Goal: Task Accomplishment & Management: Manage account settings

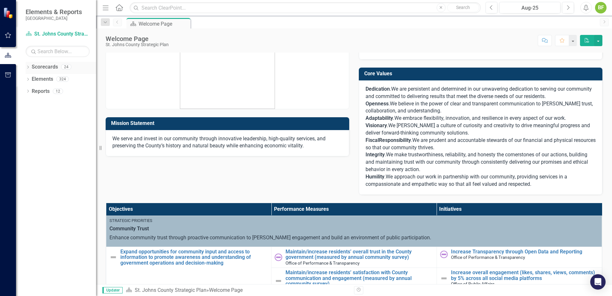
click at [53, 67] on link "Scorecards" at bounding box center [45, 66] width 26 height 7
click at [27, 67] on icon "Dropdown" at bounding box center [28, 68] width 4 height 4
click at [31, 79] on icon "Dropdown" at bounding box center [31, 79] width 5 height 4
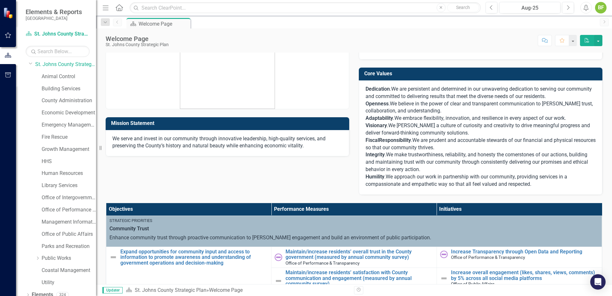
scroll to position [33, 0]
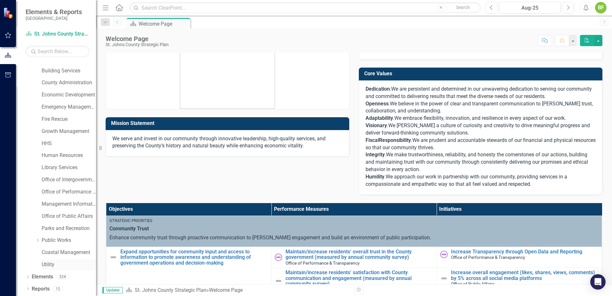
click at [50, 264] on link "Utility" at bounding box center [69, 264] width 54 height 7
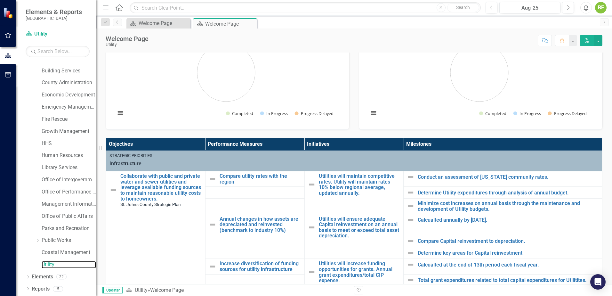
scroll to position [0, 0]
click at [229, 177] on link "Compare utility rates with the region" at bounding box center [260, 178] width 82 height 11
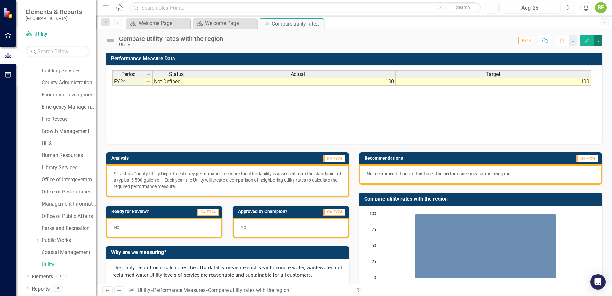
click at [597, 40] on button "button" at bounding box center [598, 40] width 8 height 11
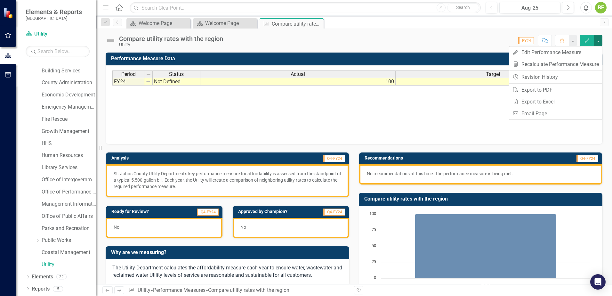
drag, startPoint x: 391, startPoint y: 35, endPoint x: 433, endPoint y: 37, distance: 42.6
click at [391, 35] on div "Score: 0.00 FY24 Completed Comment Favorite Edit" at bounding box center [414, 40] width 376 height 11
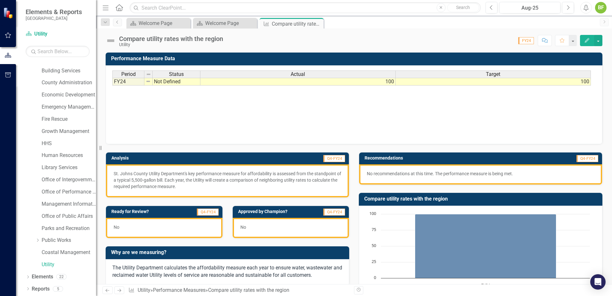
click at [531, 40] on span "FY24" at bounding box center [526, 40] width 16 height 7
click at [523, 40] on span "FY24" at bounding box center [526, 40] width 16 height 7
click at [500, 45] on div "Score: 0.00 FY24 Completed Comment Favorite Edit" at bounding box center [414, 40] width 376 height 11
click at [565, 10] on button "Next" at bounding box center [568, 8] width 12 height 12
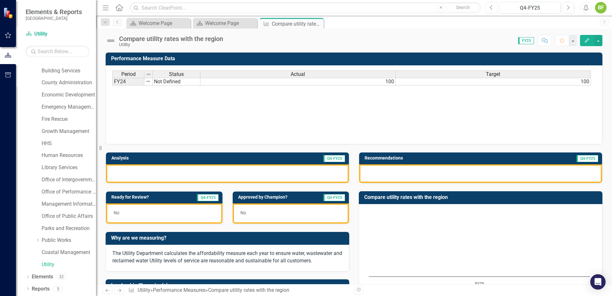
click at [492, 7] on icon "Previous" at bounding box center [491, 8] width 4 height 6
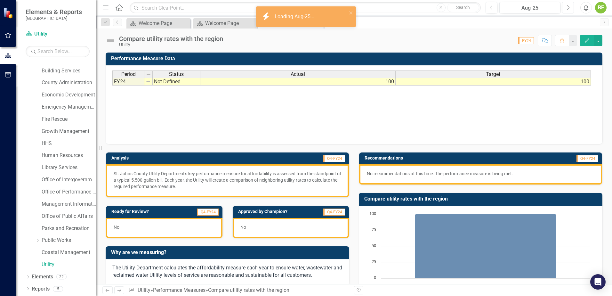
click at [566, 9] on icon "Next" at bounding box center [568, 8] width 4 height 6
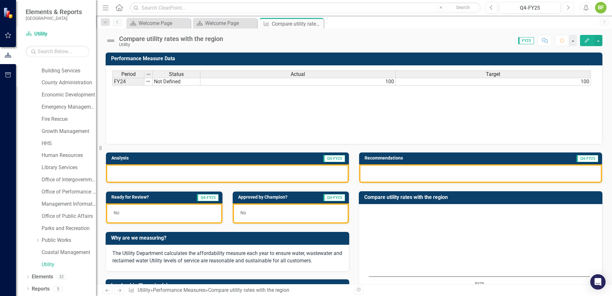
click at [566, 9] on icon "Next" at bounding box center [568, 8] width 4 height 6
click at [581, 161] on span "Q4-FY25" at bounding box center [587, 158] width 22 height 7
click at [331, 160] on span "Q4-FY25" at bounding box center [334, 158] width 22 height 7
click at [526, 42] on span "FY25" at bounding box center [526, 40] width 16 height 7
click at [494, 10] on button "Previous" at bounding box center [491, 8] width 12 height 12
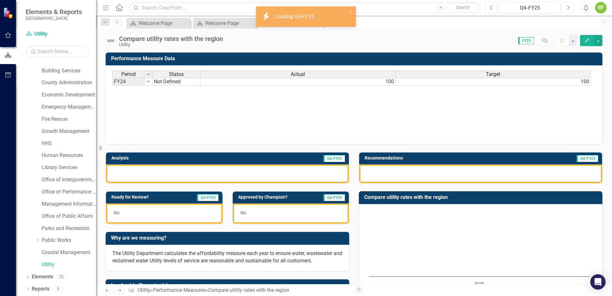
click at [569, 10] on icon "Next" at bounding box center [568, 8] width 4 height 6
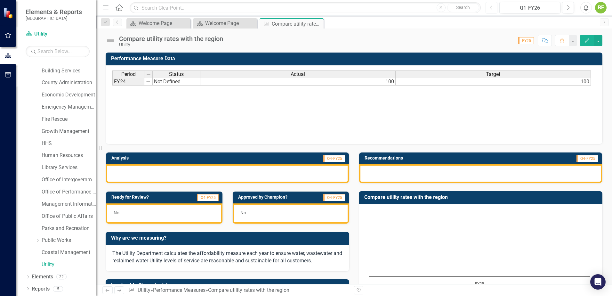
click at [492, 8] on icon "Previous" at bounding box center [491, 8] width 4 height 6
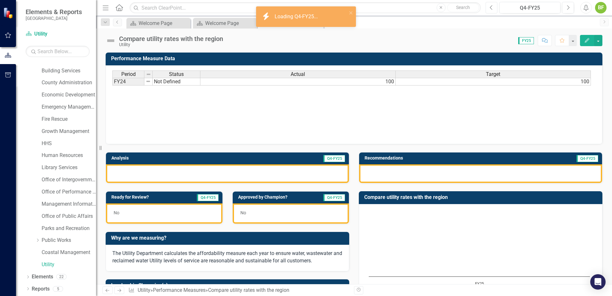
click at [491, 10] on icon "Previous" at bounding box center [491, 8] width 4 height 6
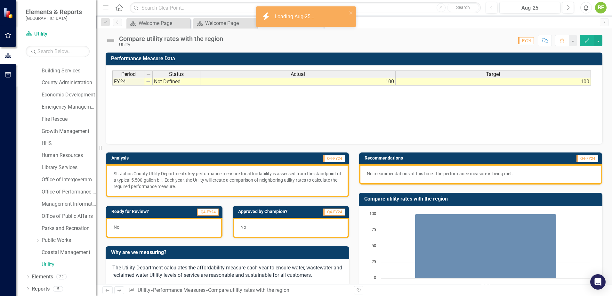
click at [579, 100] on div "Period Status Actual Target FY24 Not Defined 100 100 Period Status Actual Targe…" at bounding box center [353, 102] width 483 height 64
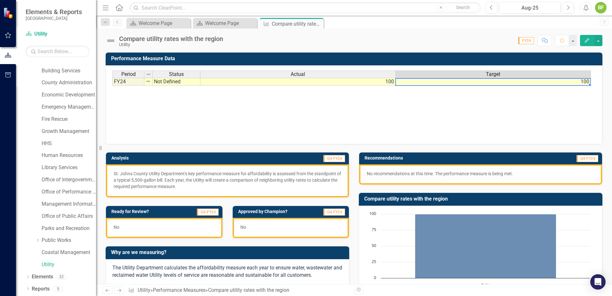
click at [576, 83] on td "100" at bounding box center [492, 82] width 195 height 8
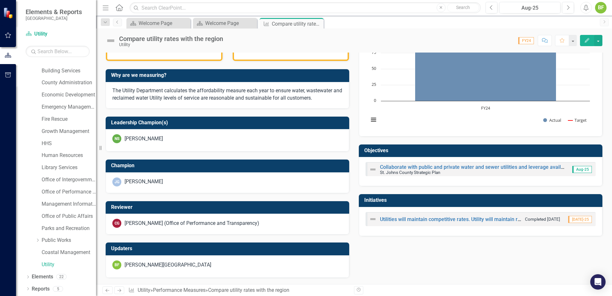
scroll to position [17, 0]
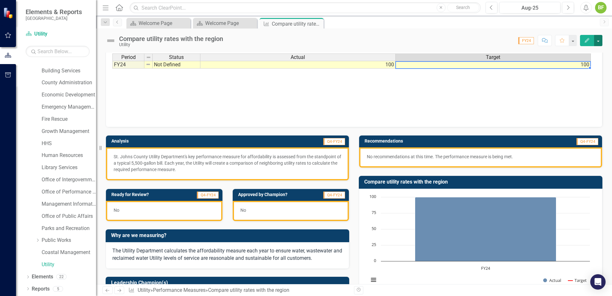
click at [598, 41] on button "button" at bounding box center [598, 40] width 8 height 11
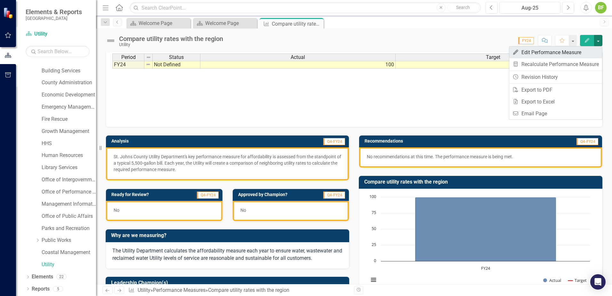
click at [562, 55] on link "Edit Edit Performance Measure" at bounding box center [555, 52] width 93 height 12
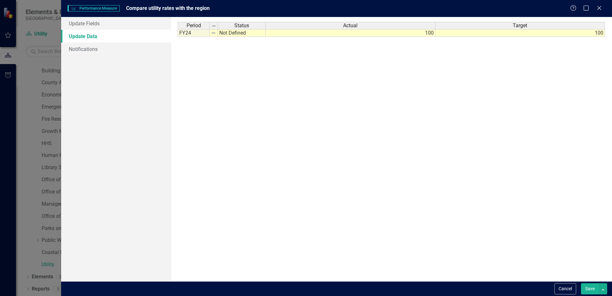
scroll to position [0, 0]
click at [109, 49] on link "Notifications" at bounding box center [116, 49] width 110 height 13
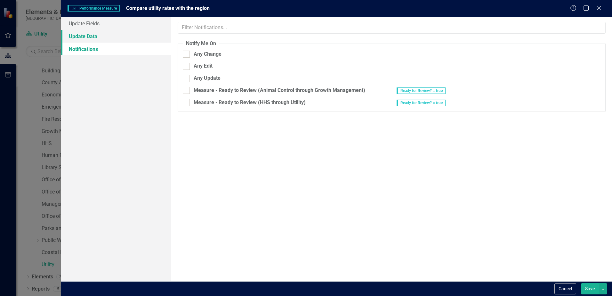
click at [108, 40] on link "Update Data" at bounding box center [116, 36] width 110 height 13
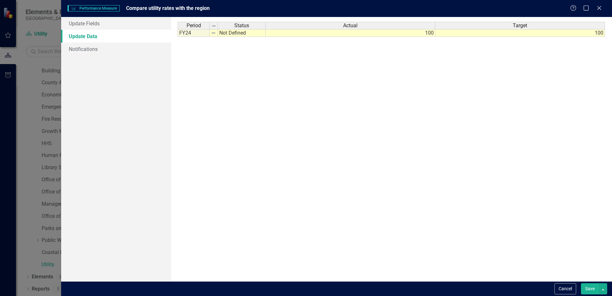
drag, startPoint x: 601, startPoint y: 8, endPoint x: 560, endPoint y: 97, distance: 97.6
click at [569, 91] on form "Performance Measure Performance Measure Compare utility rates with the region H…" at bounding box center [336, 148] width 550 height 296
click at [590, 289] on button "Save" at bounding box center [590, 288] width 18 height 11
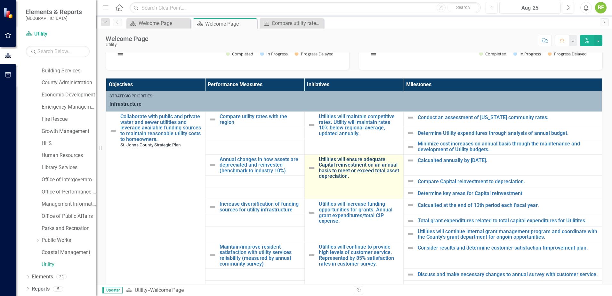
scroll to position [192, 0]
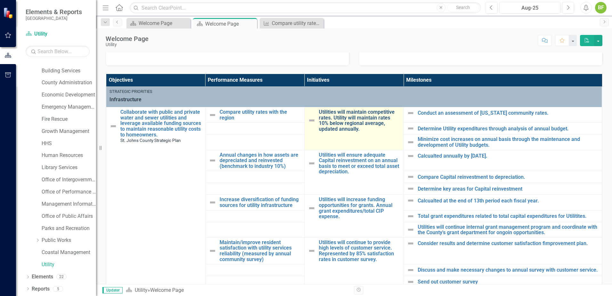
click at [336, 120] on link "Utilities will maintain competitive rates. Utility will maintain rates 10% belo…" at bounding box center [360, 120] width 82 height 22
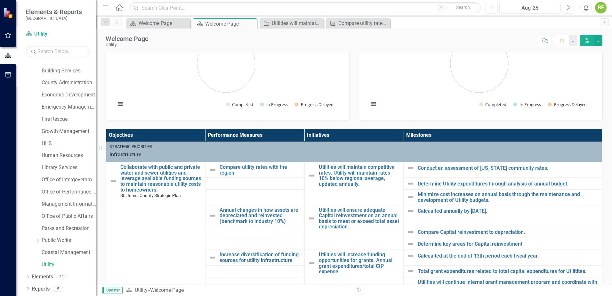
scroll to position [160, 0]
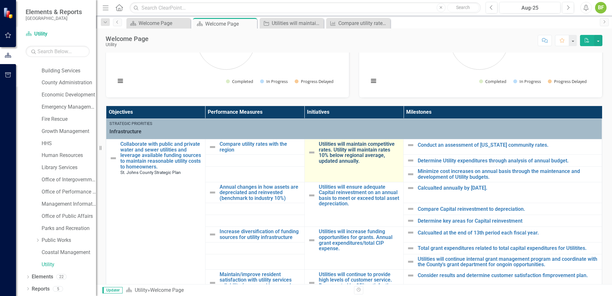
click at [344, 151] on link "Utilities will maintain competitive rates. Utility will maintain rates 10% belo…" at bounding box center [360, 152] width 82 height 22
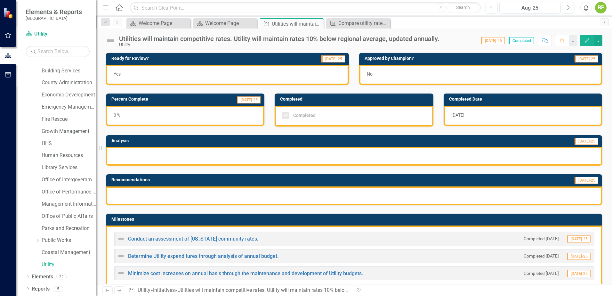
click at [416, 73] on div "No" at bounding box center [480, 75] width 243 height 20
click at [346, 86] on div "Completed Completed" at bounding box center [353, 105] width 169 height 41
click at [597, 44] on button "button" at bounding box center [598, 40] width 8 height 11
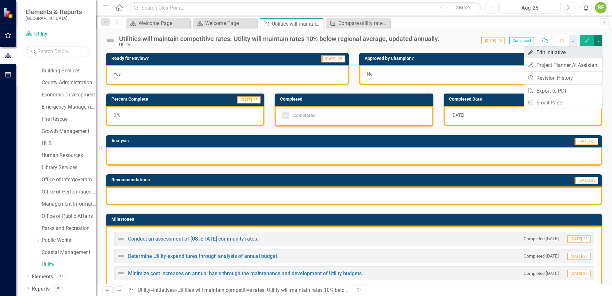
click at [581, 51] on link "Edit Edit Initiative" at bounding box center [563, 52] width 78 height 12
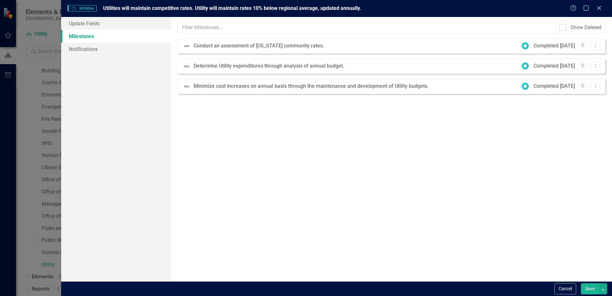
click at [270, 45] on div "Conduct an assessment of [US_STATE] community rates." at bounding box center [260, 45] width 133 height 7
click at [602, 7] on div "Help Maximize Close" at bounding box center [588, 8] width 36 height 7
click at [566, 285] on button "Cancel" at bounding box center [565, 288] width 22 height 11
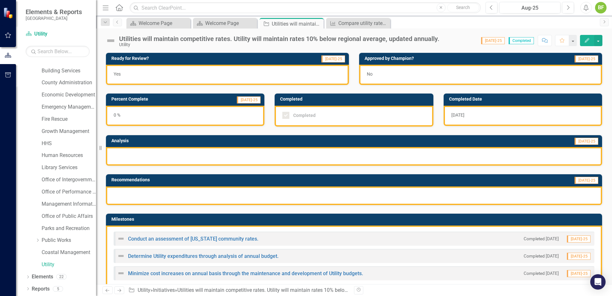
click at [501, 40] on span "[DATE]-25" at bounding box center [493, 40] width 24 height 7
click at [494, 38] on span "[DATE]-25" at bounding box center [493, 40] width 24 height 7
click at [489, 37] on div "Score: 0.00 Jul-25 Completed Comment Favorite Edit" at bounding box center [522, 40] width 160 height 11
click at [481, 38] on div "Score: 0.00 Jul-25 Completed Comment Favorite Edit" at bounding box center [522, 40] width 160 height 11
click at [603, 22] on icon "Next" at bounding box center [603, 22] width 5 height 4
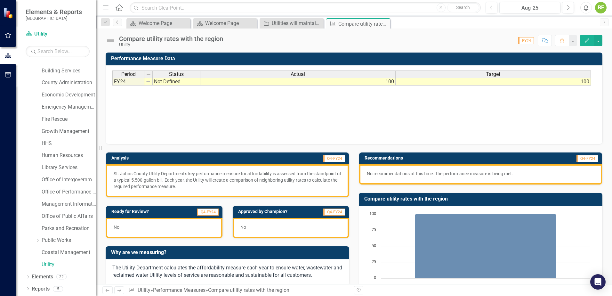
click at [116, 22] on icon "Previous" at bounding box center [117, 22] width 5 height 4
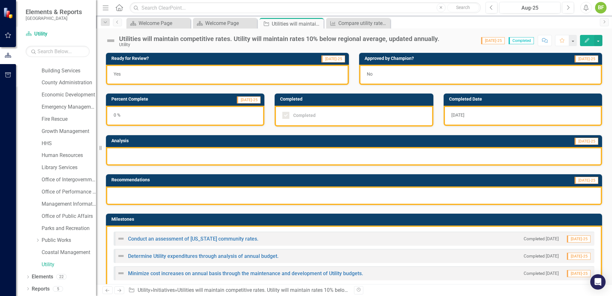
click at [466, 41] on div "Score: 0.00 Jul-25 Completed Comment Favorite Edit" at bounding box center [522, 40] width 160 height 11
click at [467, 31] on div "Utilities will maintain competitive rates. Utility will maintain rates 10% belo…" at bounding box center [354, 37] width 516 height 19
click at [449, 34] on div "Utilities will maintain competitive rates. Utility will maintain rates 10% belo…" at bounding box center [354, 37] width 516 height 19
click at [42, 36] on link "Scorecard Utility" at bounding box center [58, 33] width 64 height 7
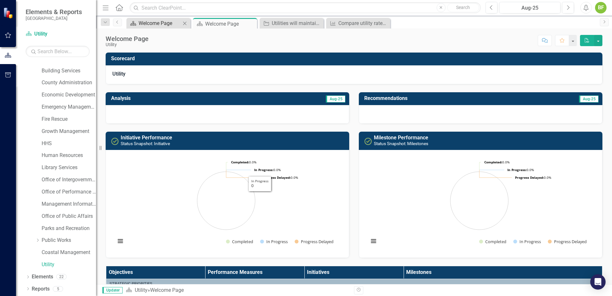
click at [170, 27] on div "Welcome Page" at bounding box center [159, 23] width 42 height 8
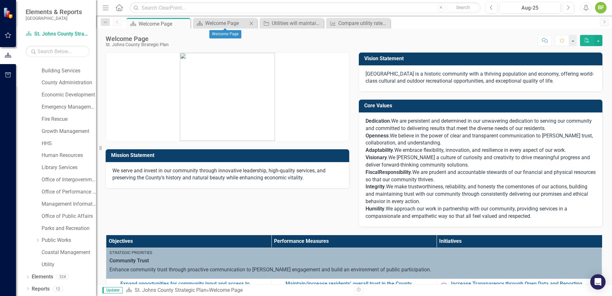
click at [250, 22] on icon "Close" at bounding box center [251, 23] width 6 height 5
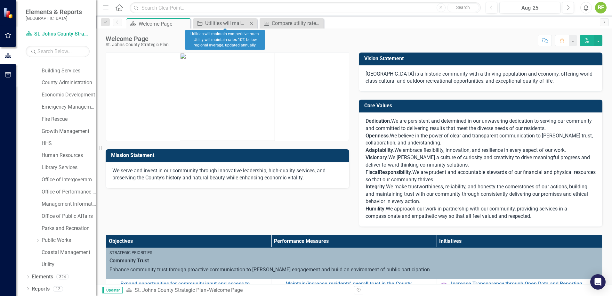
click at [253, 23] on icon "Close" at bounding box center [251, 23] width 6 height 5
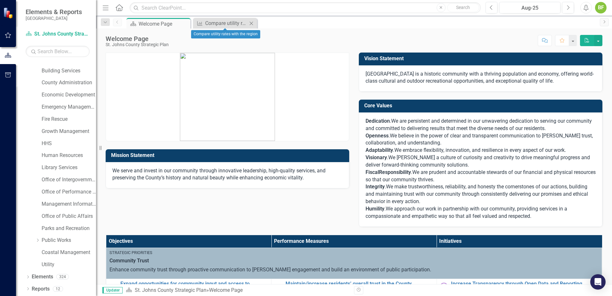
click at [251, 22] on icon "Close" at bounding box center [251, 23] width 6 height 5
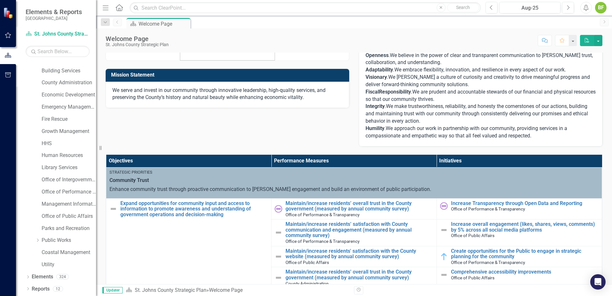
scroll to position [96, 0]
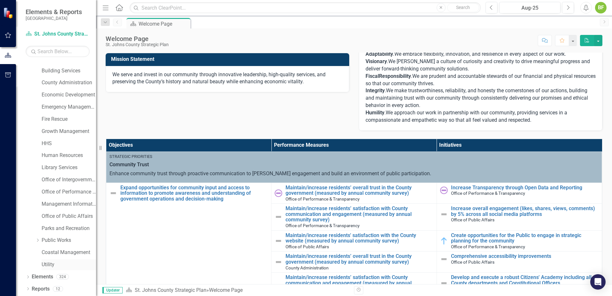
click at [51, 265] on link "Utility" at bounding box center [69, 264] width 54 height 7
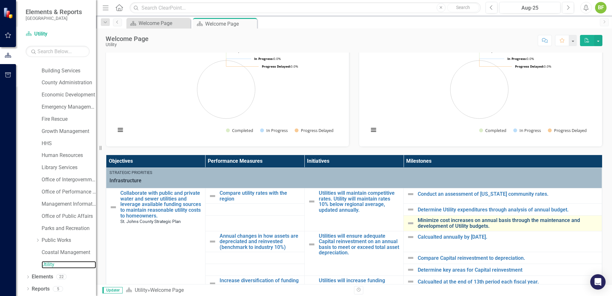
scroll to position [128, 0]
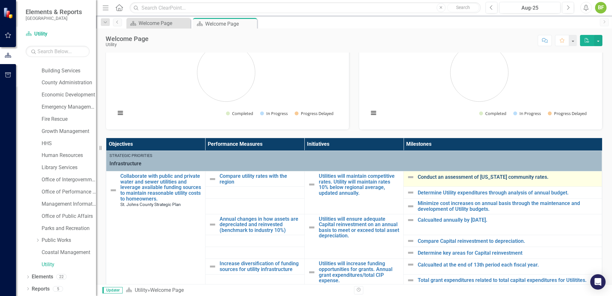
click at [431, 177] on link "Conduct an assessment of [US_STATE] community rates." at bounding box center [507, 177] width 181 height 6
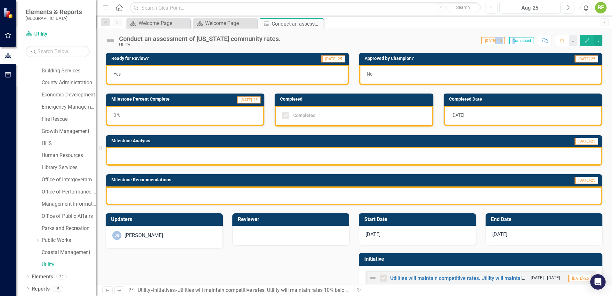
drag, startPoint x: 513, startPoint y: 41, endPoint x: 499, endPoint y: 40, distance: 14.1
click at [499, 40] on div "Score: N/A Jul-25 Completed" at bounding box center [506, 40] width 57 height 7
click at [496, 40] on span "[DATE]-25" at bounding box center [493, 40] width 24 height 7
click at [517, 42] on span "Completed" at bounding box center [520, 40] width 25 height 7
click at [318, 23] on icon "Close" at bounding box center [317, 23] width 6 height 5
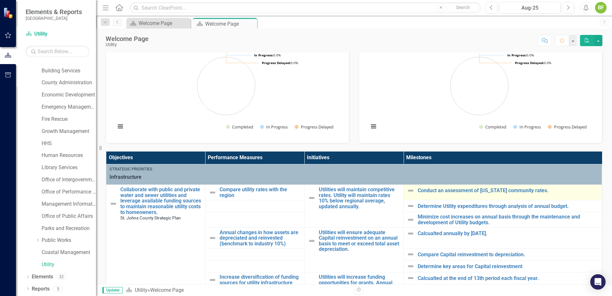
scroll to position [128, 0]
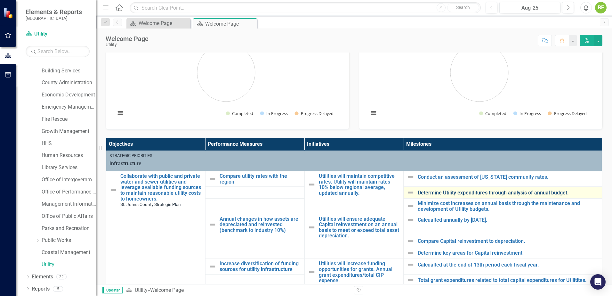
click at [453, 193] on link "Determine Utility expenditures through analysis of annual budget." at bounding box center [507, 193] width 181 height 6
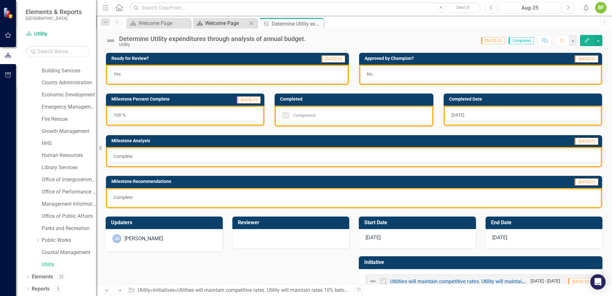
click at [228, 24] on div "Welcome Page" at bounding box center [226, 23] width 42 height 8
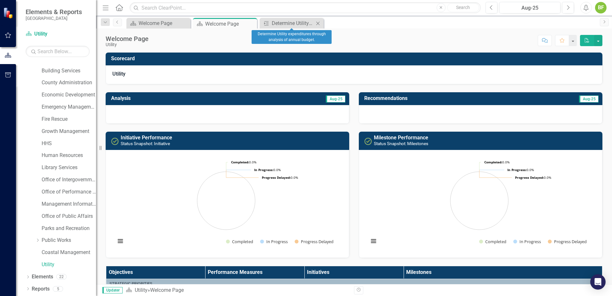
click at [318, 22] on icon "Close" at bounding box center [317, 23] width 6 height 5
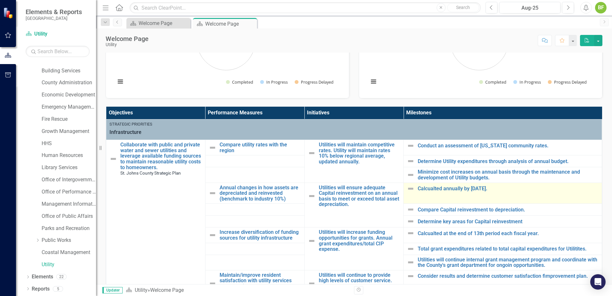
scroll to position [160, 0]
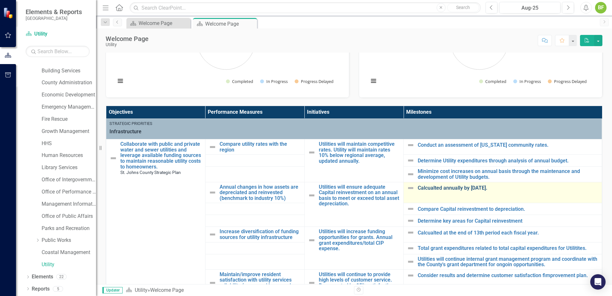
click at [463, 188] on link "Calcualted annually by [DATE]." at bounding box center [507, 188] width 181 height 6
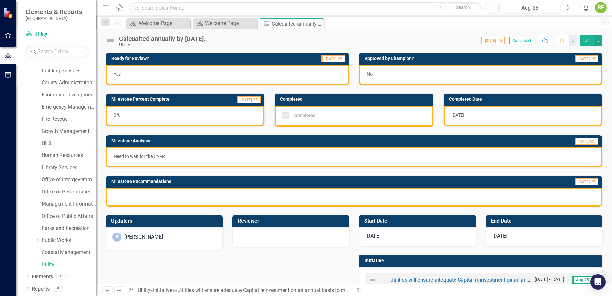
click at [570, 10] on button "Next" at bounding box center [568, 8] width 12 height 12
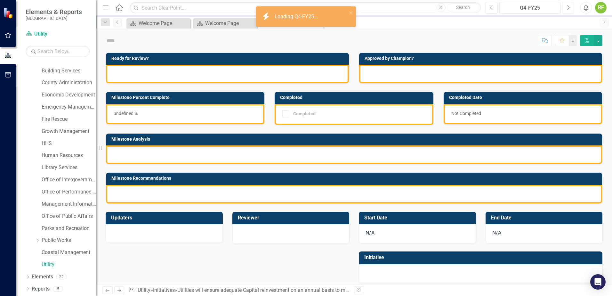
checkbox input "true"
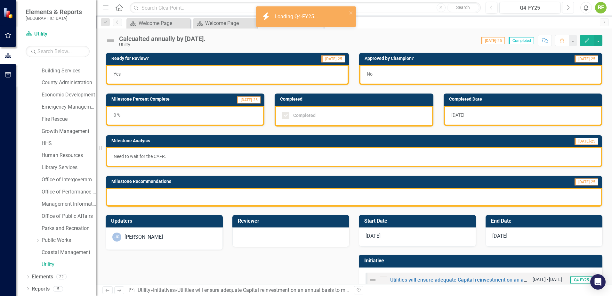
click at [570, 10] on button "Next" at bounding box center [568, 8] width 12 height 12
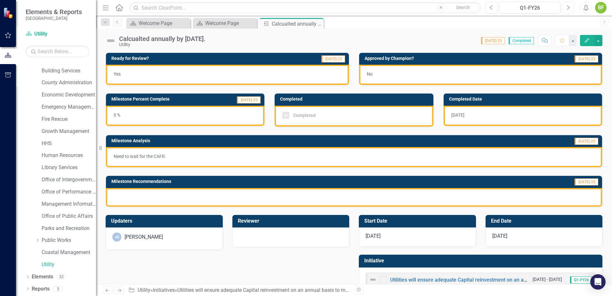
click at [566, 7] on button "Next" at bounding box center [568, 8] width 12 height 12
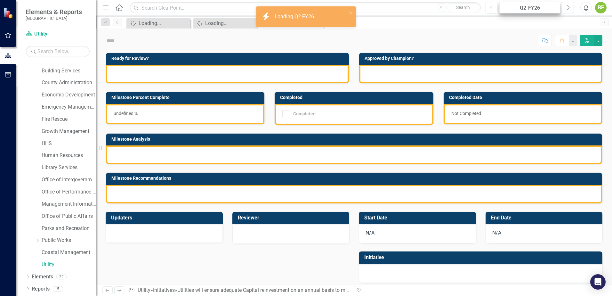
checkbox input "true"
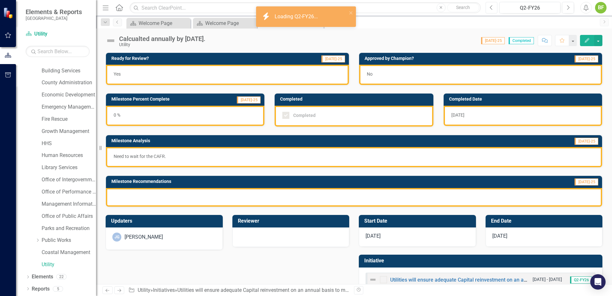
click at [493, 10] on icon "Previous" at bounding box center [491, 8] width 4 height 6
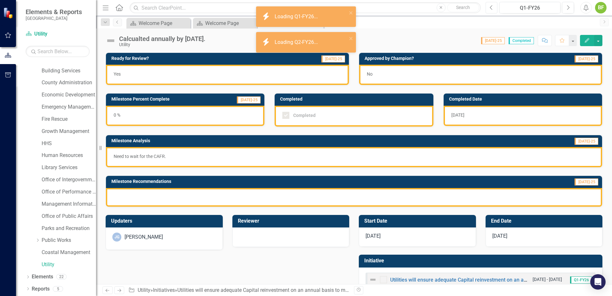
click at [488, 10] on button "Previous" at bounding box center [491, 8] width 12 height 12
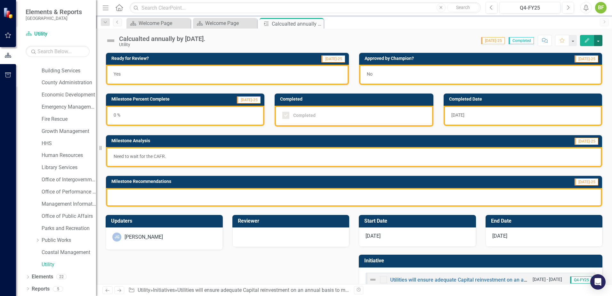
click at [596, 41] on button "button" at bounding box center [598, 40] width 8 height 11
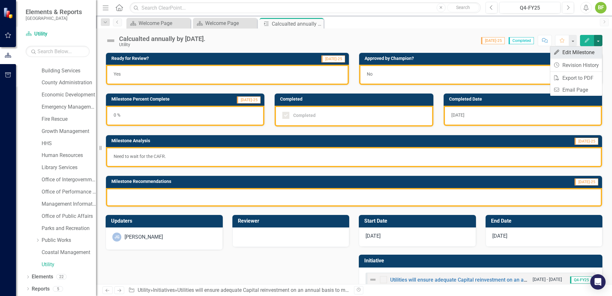
click at [575, 53] on link "Edit Edit Milestone" at bounding box center [576, 52] width 52 height 12
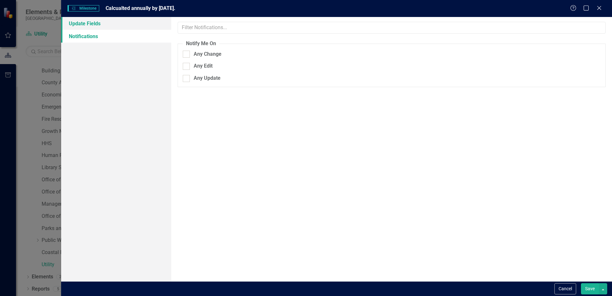
click at [73, 23] on link "Update Fields" at bounding box center [116, 23] width 110 height 13
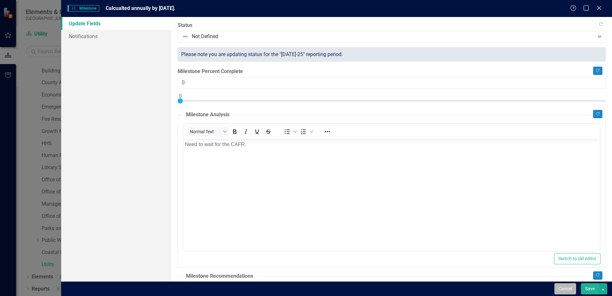
click at [569, 289] on button "Cancel" at bounding box center [565, 288] width 22 height 11
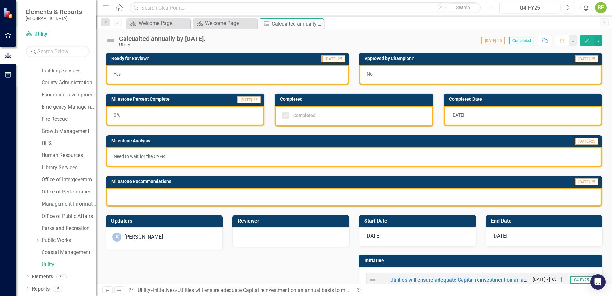
click at [496, 9] on button "Previous" at bounding box center [491, 8] width 12 height 12
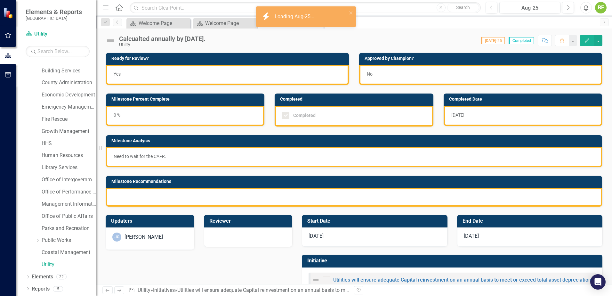
click at [497, 9] on div "Previous Aug-25 Next" at bounding box center [530, 8] width 91 height 12
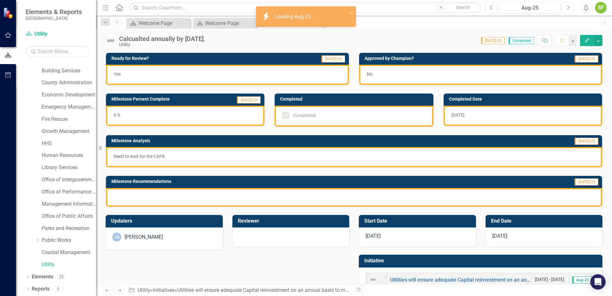
click at [566, 6] on button "Next" at bounding box center [568, 8] width 12 height 12
click at [567, 7] on icon "Next" at bounding box center [568, 8] width 4 height 6
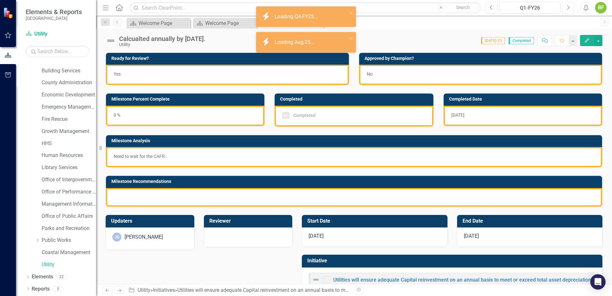
click at [567, 7] on icon "Next" at bounding box center [568, 8] width 4 height 6
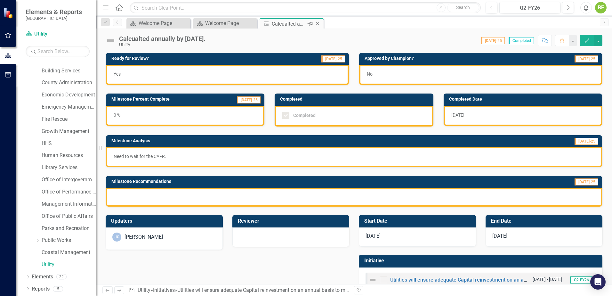
click at [318, 24] on icon "Close" at bounding box center [317, 23] width 6 height 5
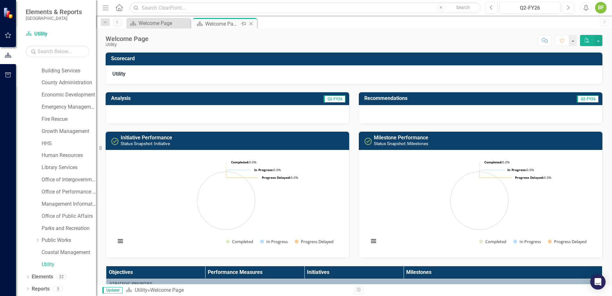
click at [251, 23] on icon "Close" at bounding box center [251, 23] width 6 height 5
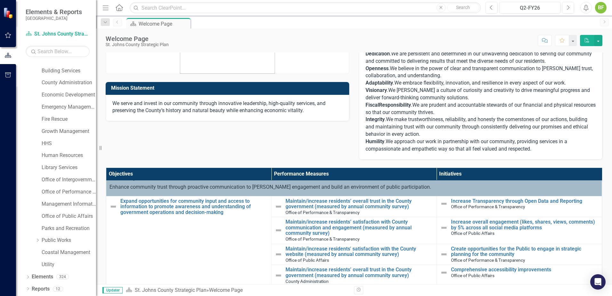
scroll to position [32, 0]
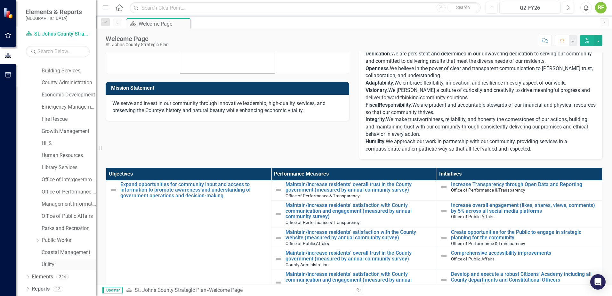
click at [55, 263] on link "Utility" at bounding box center [69, 264] width 54 height 7
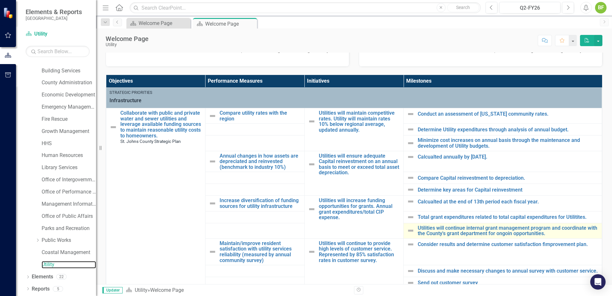
scroll to position [192, 0]
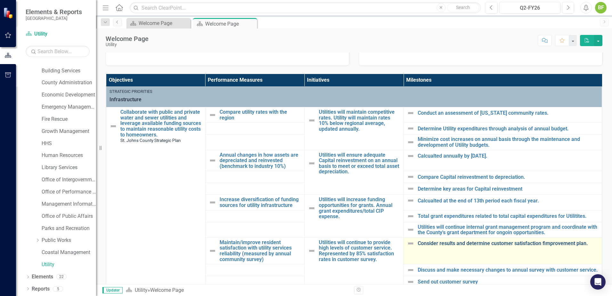
click at [462, 243] on link "Consider results and determine customer satisfaction fimprovement plan." at bounding box center [507, 243] width 181 height 6
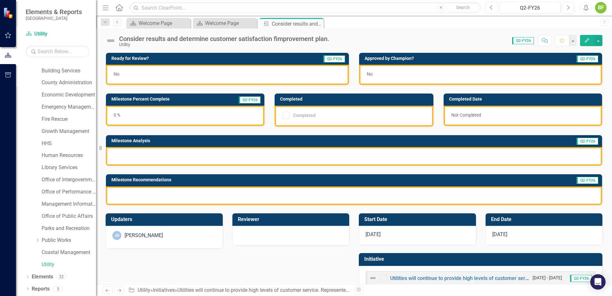
click at [490, 11] on button "Previous" at bounding box center [491, 8] width 12 height 12
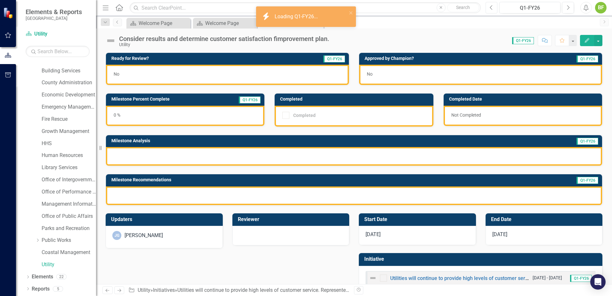
click at [490, 11] on button "Previous" at bounding box center [491, 8] width 12 height 12
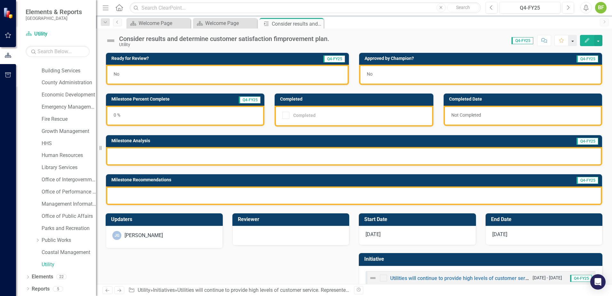
click at [572, 44] on button "button" at bounding box center [572, 40] width 8 height 11
click at [601, 44] on button "button" at bounding box center [598, 40] width 8 height 11
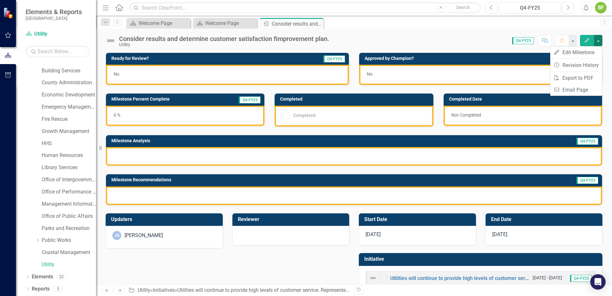
click at [607, 42] on div "Consider results and determine customer satisfaction fimprovement plan. Utility…" at bounding box center [354, 37] width 516 height 19
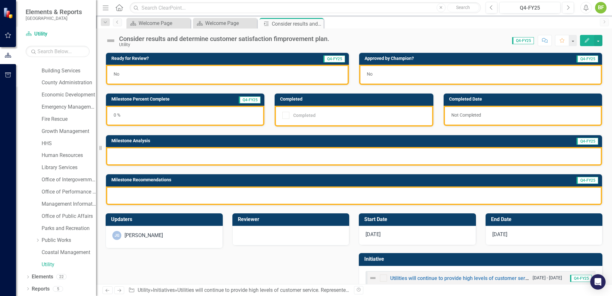
click at [257, 100] on span "Q4-FY25" at bounding box center [250, 99] width 22 height 7
click at [235, 19] on div "Scorecard Welcome Page Close" at bounding box center [225, 23] width 64 height 11
click at [233, 23] on div "Welcome Page" at bounding box center [226, 23] width 42 height 8
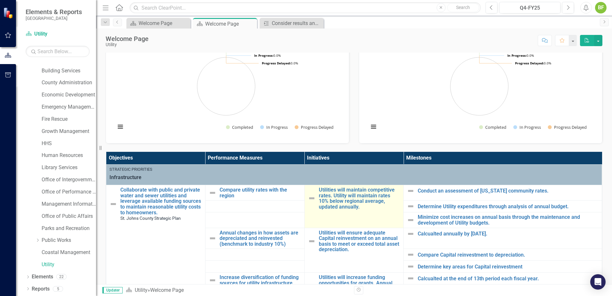
scroll to position [128, 0]
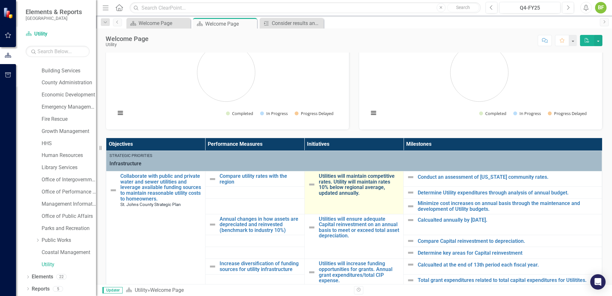
click at [340, 187] on link "Utilities will maintain competitive rates. Utility will maintain rates 10% belo…" at bounding box center [360, 184] width 82 height 22
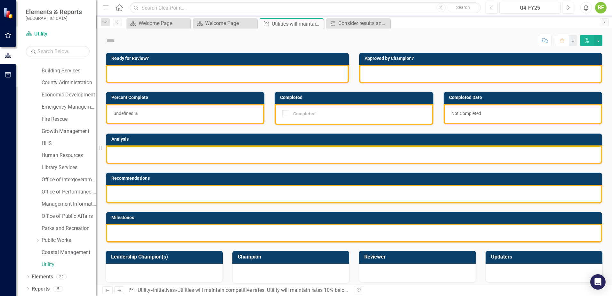
checkbox input "true"
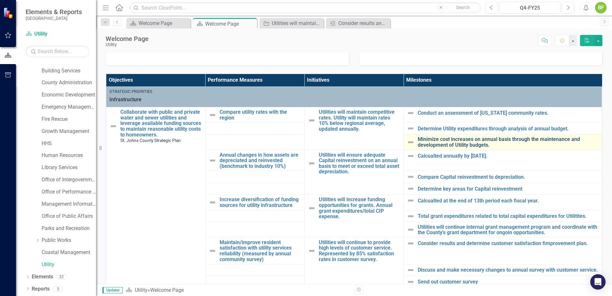
scroll to position [0, 0]
click at [465, 140] on link "Minimize cost increases on annual basis through the maintenance and development…" at bounding box center [507, 141] width 181 height 11
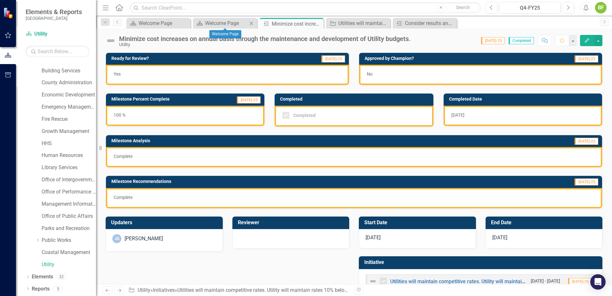
click at [251, 22] on icon "Close" at bounding box center [251, 23] width 6 height 5
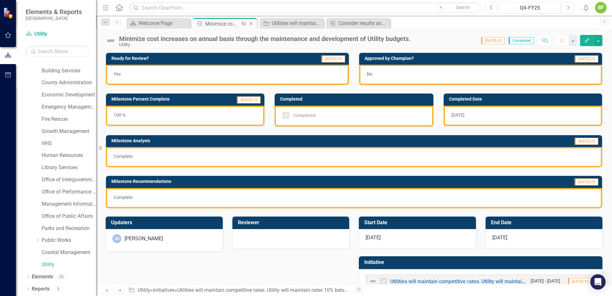
click at [250, 24] on icon at bounding box center [251, 24] width 4 height 4
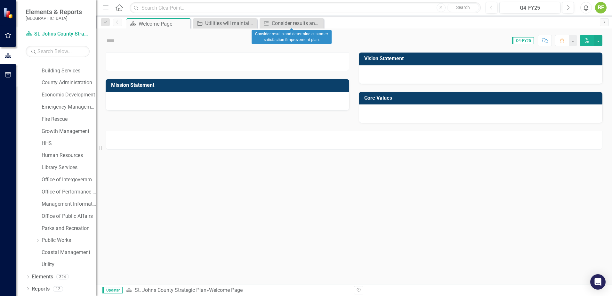
click at [0, 0] on icon "Close" at bounding box center [0, 0] width 0 height 0
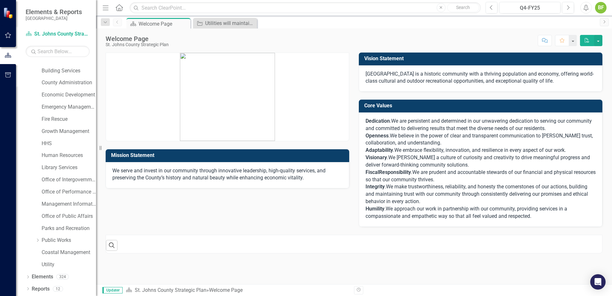
drag, startPoint x: 250, startPoint y: 23, endPoint x: 200, endPoint y: 28, distance: 50.8
click at [0, 0] on icon "Close" at bounding box center [0, 0] width 0 height 0
click at [50, 264] on link "Utility" at bounding box center [69, 264] width 54 height 7
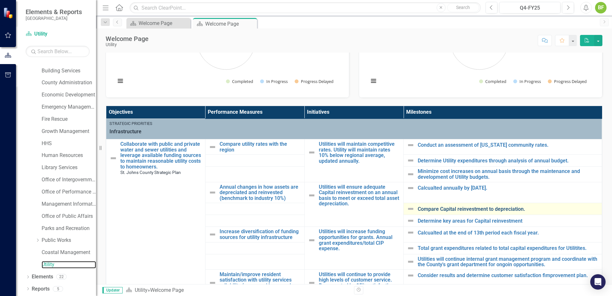
scroll to position [0, 0]
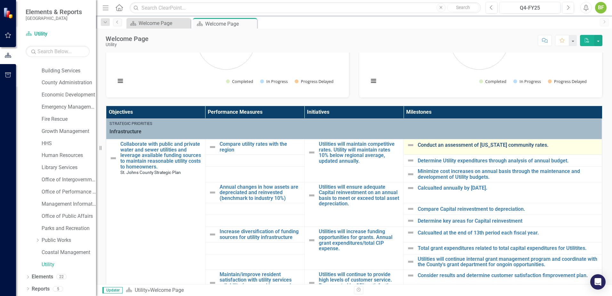
click at [444, 145] on link "Conduct an assessment of [US_STATE] community rates." at bounding box center [507, 145] width 181 height 6
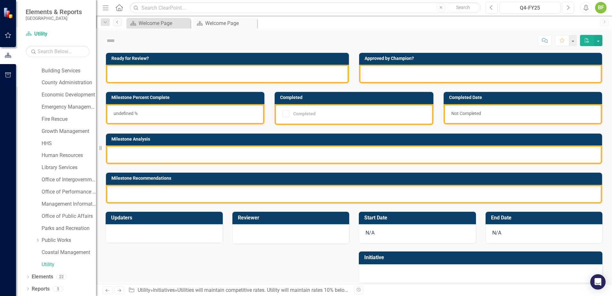
checkbox input "true"
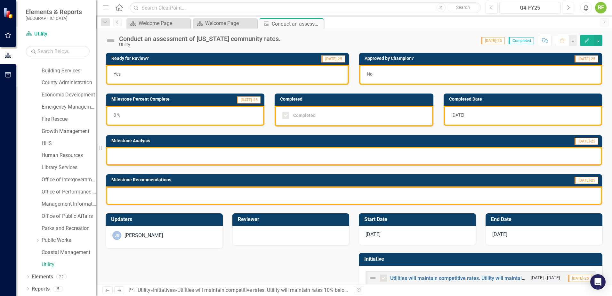
click at [533, 40] on span "Completed" at bounding box center [520, 40] width 25 height 7
click at [497, 41] on span "[DATE]-25" at bounding box center [493, 40] width 24 height 7
click at [496, 42] on span "[DATE]-25" at bounding box center [493, 40] width 24 height 7
click at [541, 8] on div "Q4-FY25" at bounding box center [529, 8] width 57 height 8
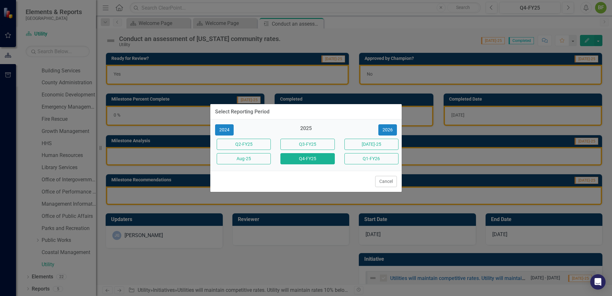
click at [306, 130] on div "2025" at bounding box center [306, 130] width 54 height 11
click at [253, 159] on button "Aug-25" at bounding box center [244, 158] width 54 height 11
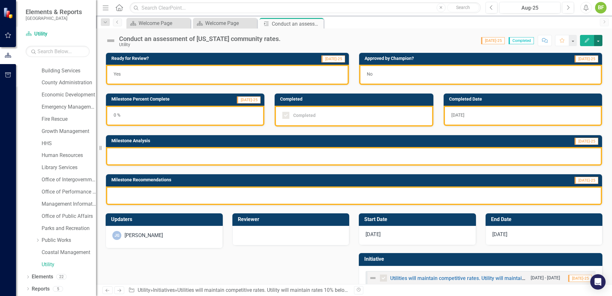
click at [595, 42] on button "button" at bounding box center [598, 40] width 8 height 11
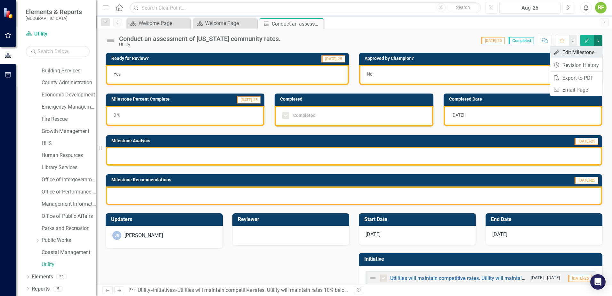
click at [583, 53] on link "Edit Edit Milestone" at bounding box center [576, 52] width 52 height 12
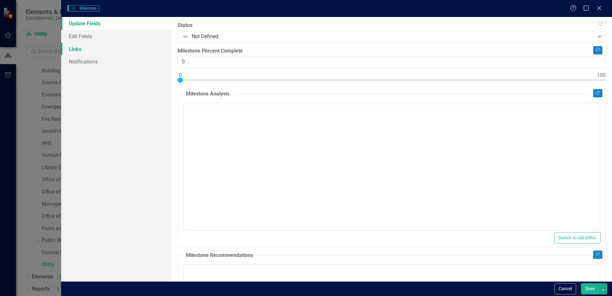
checkbox input "true"
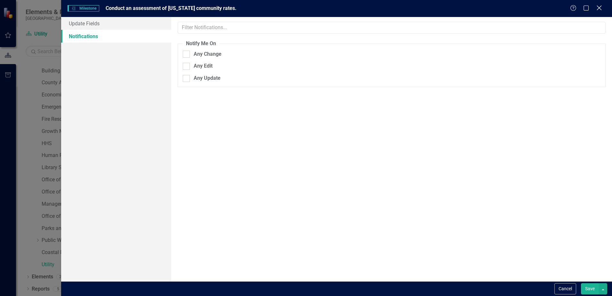
click at [600, 8] on icon "Close" at bounding box center [599, 8] width 8 height 6
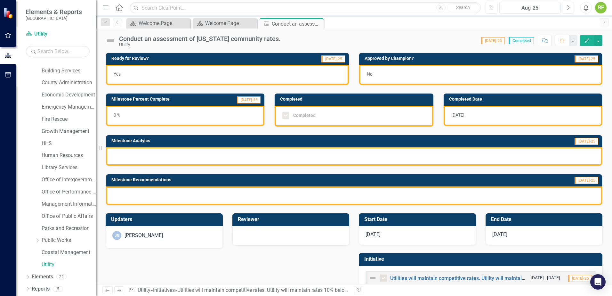
click at [414, 73] on div "No" at bounding box center [480, 75] width 243 height 20
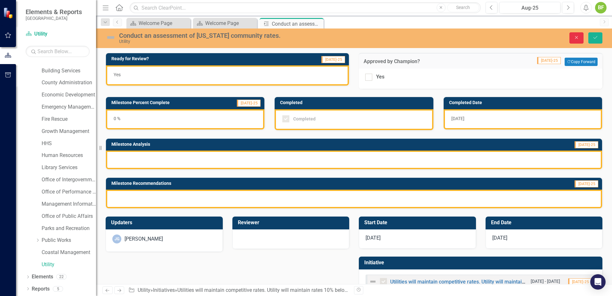
click at [573, 36] on button "Close" at bounding box center [576, 37] width 14 height 11
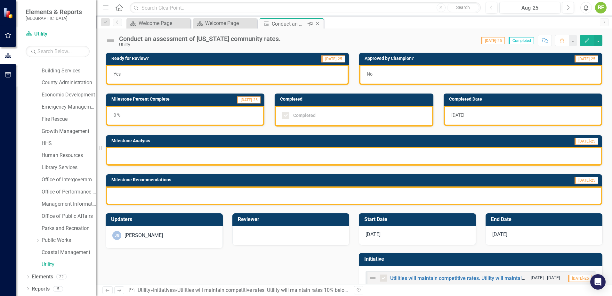
click at [321, 23] on div "Close" at bounding box center [318, 24] width 8 height 8
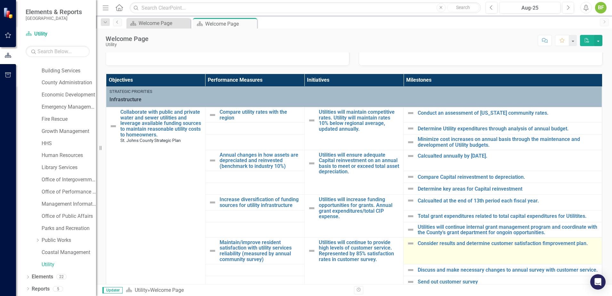
scroll to position [0, 0]
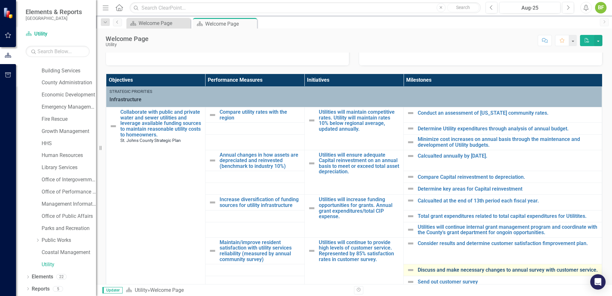
click at [467, 268] on link "Discuss and make necessary changes to annual survey with customer service." at bounding box center [507, 270] width 181 height 6
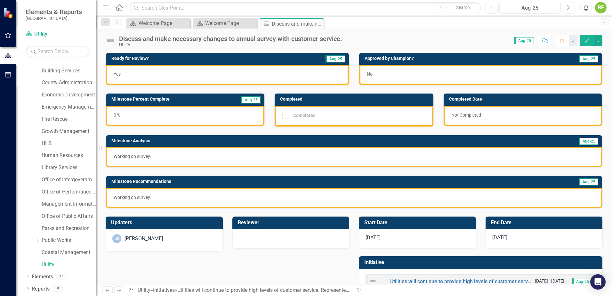
click at [415, 73] on div "No" at bounding box center [480, 75] width 243 height 20
click at [413, 74] on div "No" at bounding box center [480, 75] width 243 height 20
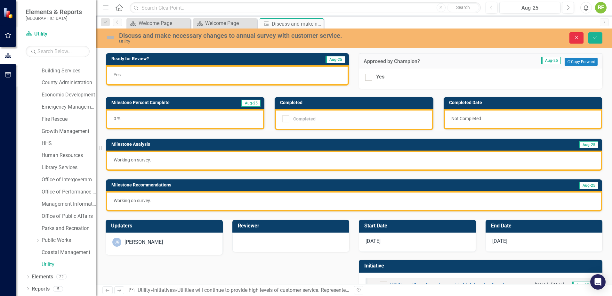
click at [573, 39] on icon "Close" at bounding box center [576, 37] width 6 height 4
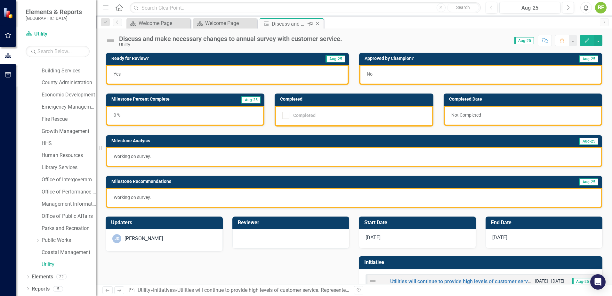
click at [318, 24] on icon "Close" at bounding box center [317, 23] width 6 height 5
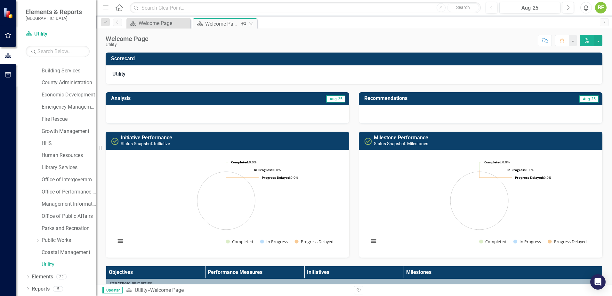
click at [252, 24] on icon "Close" at bounding box center [251, 23] width 6 height 5
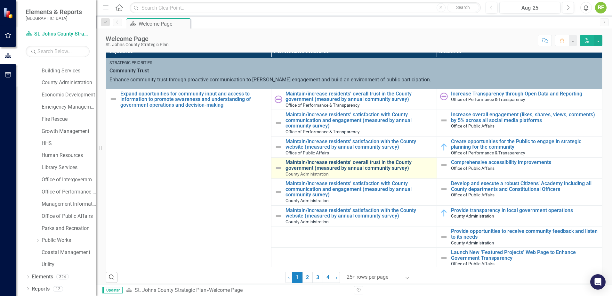
scroll to position [195, 0]
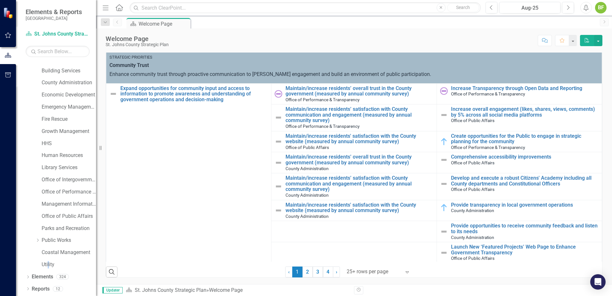
click at [48, 271] on div "Utility" at bounding box center [65, 265] width 61 height 12
drag, startPoint x: 48, startPoint y: 271, endPoint x: 48, endPoint y: 264, distance: 6.4
click at [47, 266] on link "Utility" at bounding box center [69, 264] width 54 height 7
click at [48, 264] on link "Utility" at bounding box center [69, 264] width 54 height 7
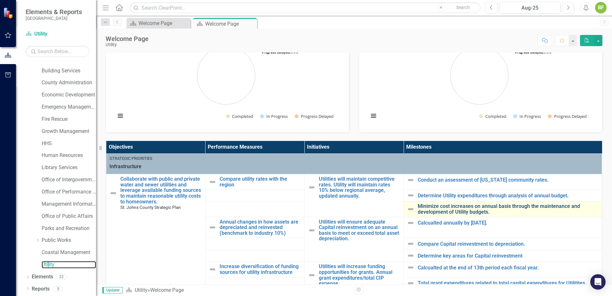
scroll to position [128, 0]
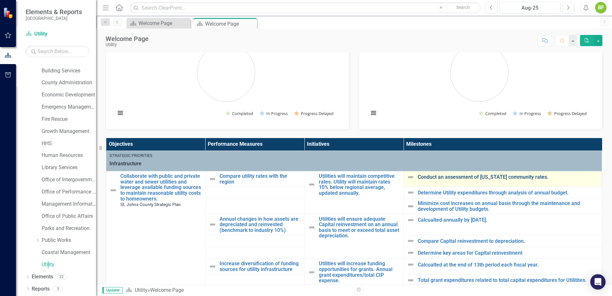
click at [439, 179] on link "Conduct an assessment of [US_STATE] community rates." at bounding box center [507, 177] width 181 height 6
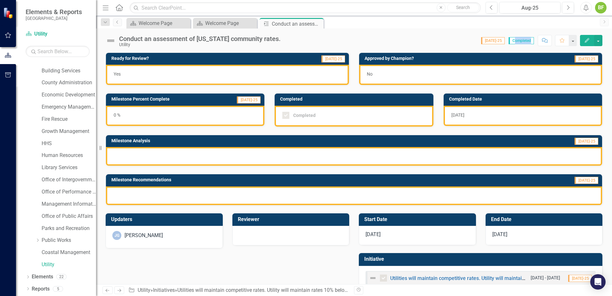
drag, startPoint x: 515, startPoint y: 42, endPoint x: 530, endPoint y: 41, distance: 15.0
click at [530, 41] on span "Completed" at bounding box center [520, 40] width 25 height 7
click at [533, 41] on span "Completed" at bounding box center [520, 40] width 25 height 7
click at [601, 57] on div "Approved by Champion? Jul-25 No" at bounding box center [480, 64] width 253 height 41
click at [604, 71] on div "Ready for Review? Jul-25 Yes Approved by Champion? Jul-25 No Milestone Percent …" at bounding box center [354, 172] width 516 height 257
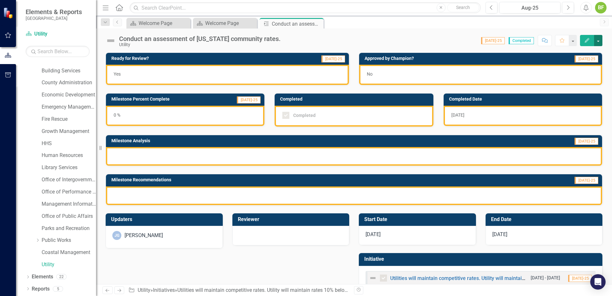
click at [595, 42] on button "button" at bounding box center [598, 40] width 8 height 11
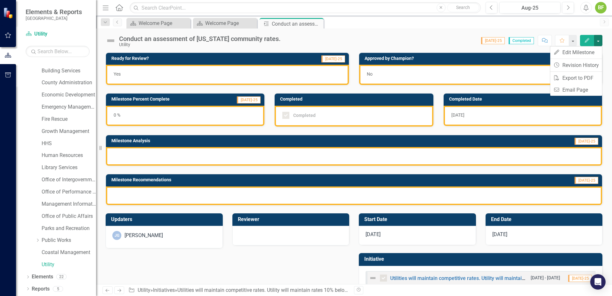
click at [607, 44] on div "Conduct an assessment of Florida community rates. Utility Score: N/A Jul-25 Com…" at bounding box center [354, 37] width 516 height 19
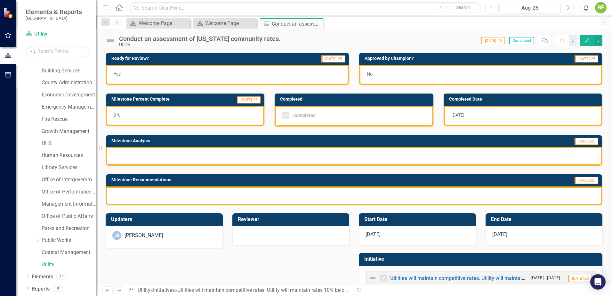
click at [232, 117] on div "0 %" at bounding box center [185, 116] width 158 height 20
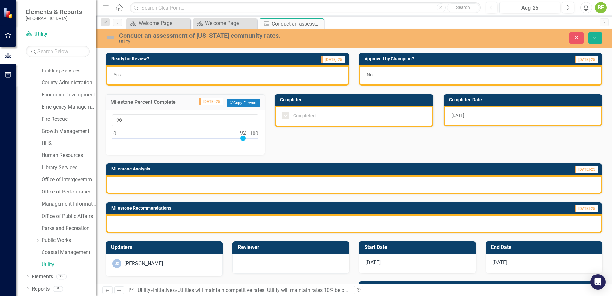
type input "100"
drag, startPoint x: 115, startPoint y: 137, endPoint x: 259, endPoint y: 141, distance: 144.6
click at [259, 141] on div "100" at bounding box center [185, 131] width 159 height 45
click at [596, 39] on icon "Save" at bounding box center [595, 37] width 6 height 4
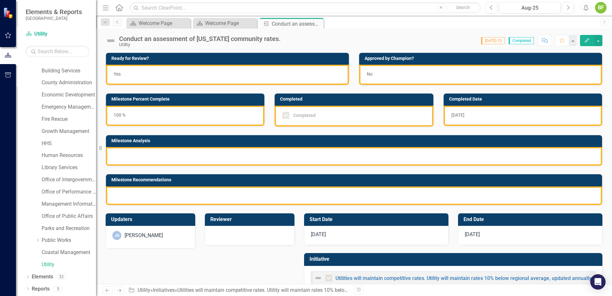
checkbox input "true"
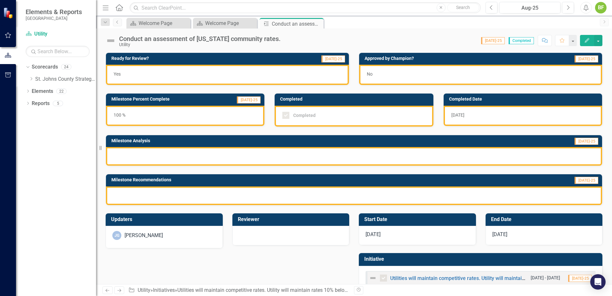
click at [513, 47] on div "Conduct an assessment of Florida community rates. Utility Score: N/A Jul-25 Com…" at bounding box center [354, 37] width 516 height 19
click at [461, 41] on div "Score: N/A Jul-25 Completed Comment Favorite Edit" at bounding box center [443, 40] width 318 height 11
click at [175, 193] on div at bounding box center [354, 195] width 496 height 19
drag, startPoint x: 163, startPoint y: 38, endPoint x: 160, endPoint y: 39, distance: 3.4
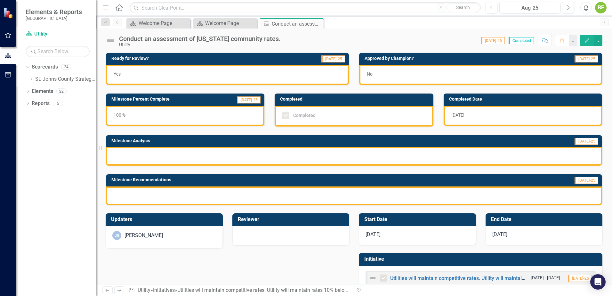
click at [163, 38] on div "Conduct an assessment of [US_STATE] community rates." at bounding box center [200, 38] width 162 height 7
click at [160, 39] on div "Conduct an assessment of [US_STATE] community rates." at bounding box center [200, 38] width 162 height 7
click at [112, 40] on img at bounding box center [111, 41] width 10 height 10
click at [124, 39] on div "Conduct an assessment of [US_STATE] community rates." at bounding box center [200, 38] width 162 height 7
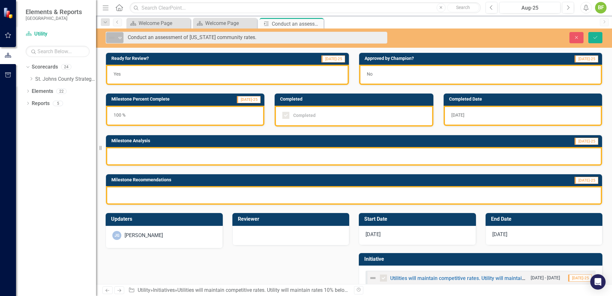
click at [120, 38] on icon at bounding box center [119, 38] width 3 height 2
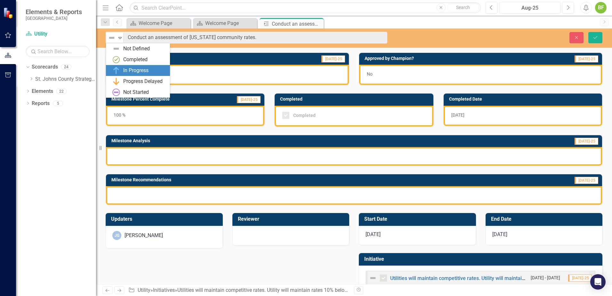
click at [123, 70] on div "In Progress" at bounding box center [139, 71] width 54 height 8
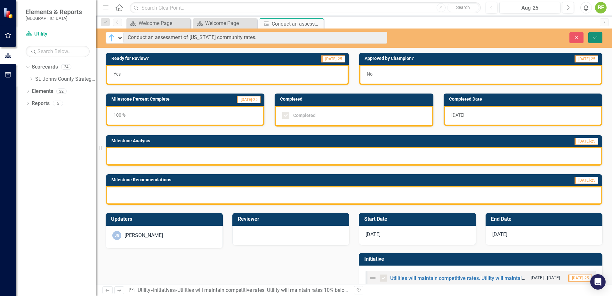
click at [596, 38] on icon "Save" at bounding box center [595, 37] width 6 height 4
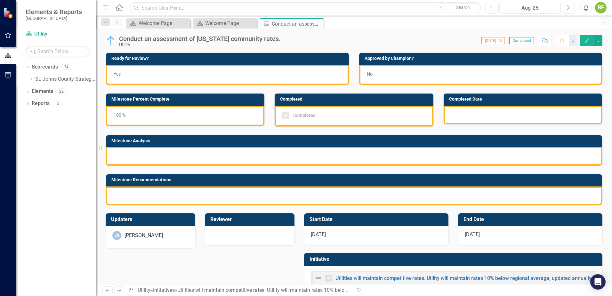
checkbox input "true"
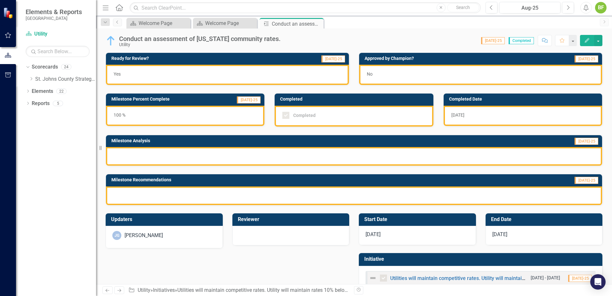
click at [108, 38] on img at bounding box center [111, 41] width 10 height 10
click at [157, 41] on div "Conduct an assessment of [US_STATE] community rates." at bounding box center [200, 38] width 162 height 7
click at [129, 40] on div "Conduct an assessment of [US_STATE] community rates." at bounding box center [200, 38] width 162 height 7
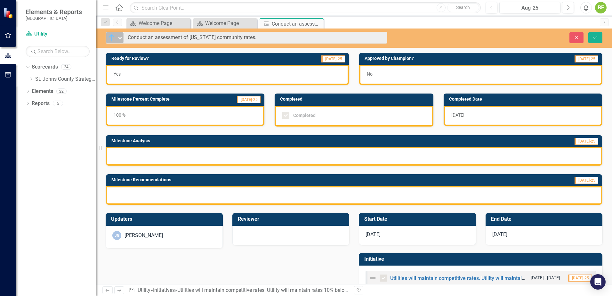
click at [121, 35] on div "Expand" at bounding box center [120, 37] width 6 height 11
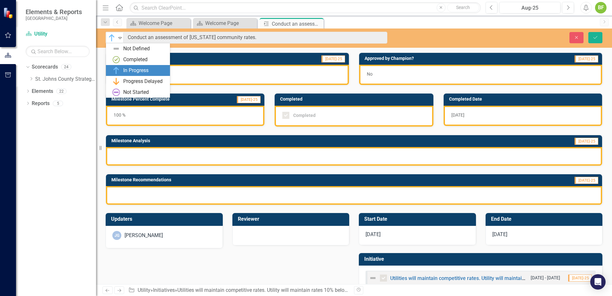
click at [131, 72] on div "In Progress" at bounding box center [135, 70] width 25 height 7
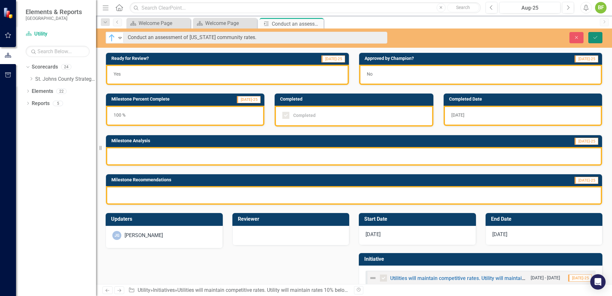
click at [595, 39] on icon "Save" at bounding box center [595, 37] width 6 height 4
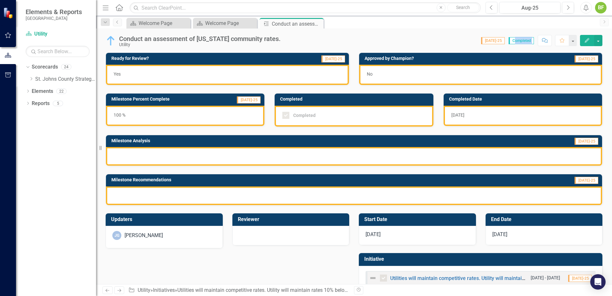
drag, startPoint x: 515, startPoint y: 35, endPoint x: 535, endPoint y: 43, distance: 21.9
click at [535, 43] on div "Score: N/A Jul-25 Completed Comment Favorite Edit" at bounding box center [443, 40] width 318 height 11
drag, startPoint x: 535, startPoint y: 43, endPoint x: 457, endPoint y: 38, distance: 78.5
click at [447, 36] on div "Score: N/A Jul-25 Completed Comment Favorite Edit" at bounding box center [443, 40] width 318 height 11
drag, startPoint x: 512, startPoint y: 40, endPoint x: 532, endPoint y: 43, distance: 20.0
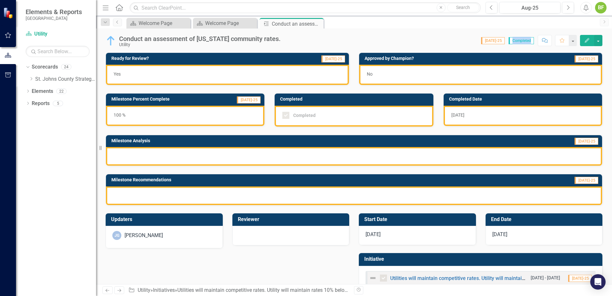
click at [532, 43] on span "Completed" at bounding box center [520, 40] width 25 height 7
drag, startPoint x: 532, startPoint y: 43, endPoint x: 478, endPoint y: 43, distance: 54.1
click at [478, 43] on div "Score: N/A Jul-25 Completed Comment Favorite Edit" at bounding box center [443, 40] width 318 height 11
click at [110, 40] on img at bounding box center [111, 41] width 10 height 10
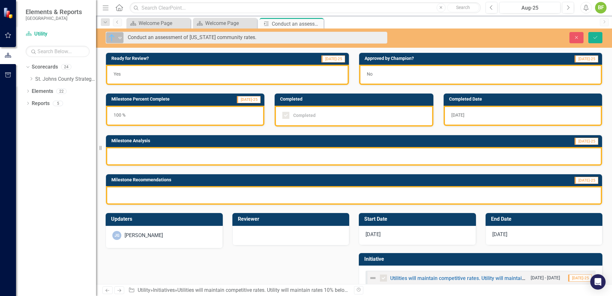
click at [115, 38] on div "In Progress" at bounding box center [112, 38] width 8 height 8
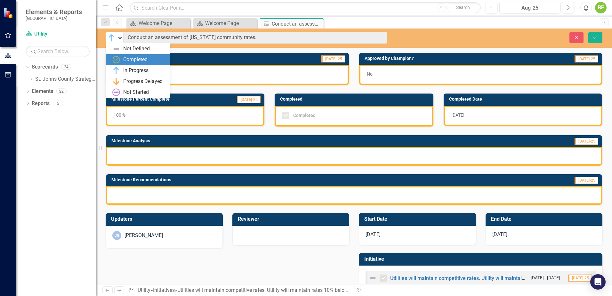
click at [131, 59] on div "Completed" at bounding box center [135, 59] width 24 height 7
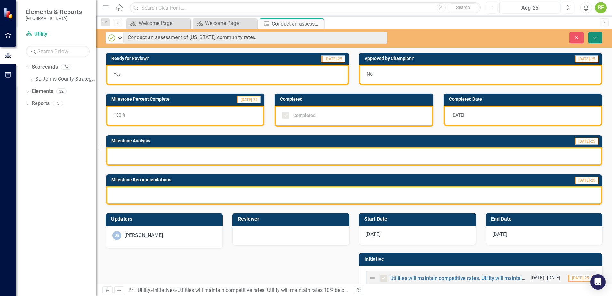
click at [594, 38] on icon "Save" at bounding box center [595, 37] width 6 height 4
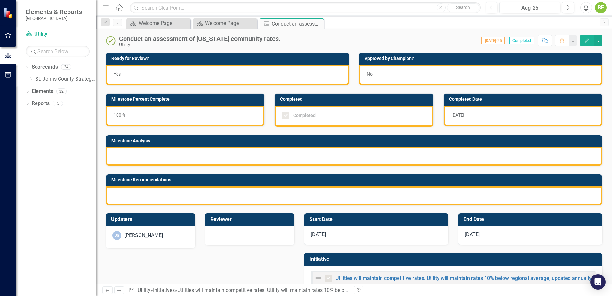
checkbox input "true"
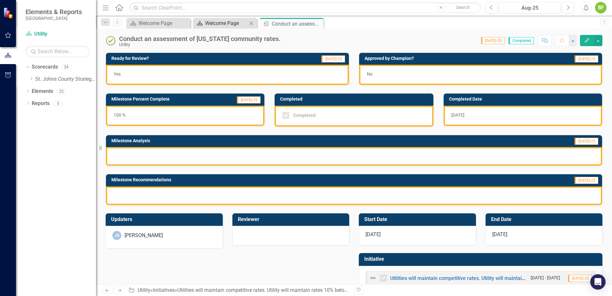
click at [225, 25] on div "Welcome Page" at bounding box center [226, 23] width 42 height 8
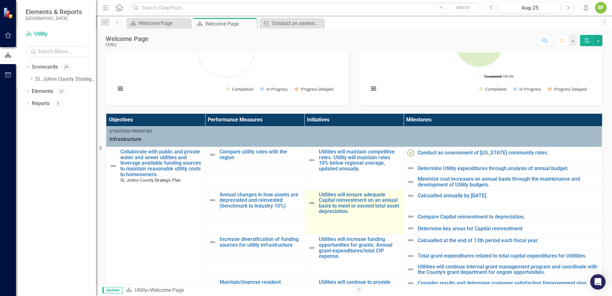
scroll to position [160, 0]
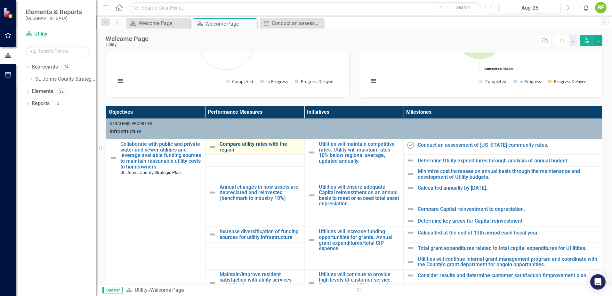
click at [250, 145] on link "Compare utility rates with the region" at bounding box center [260, 146] width 82 height 11
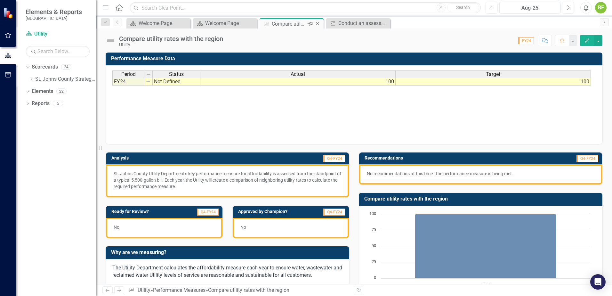
click at [317, 23] on icon at bounding box center [318, 24] width 4 height 4
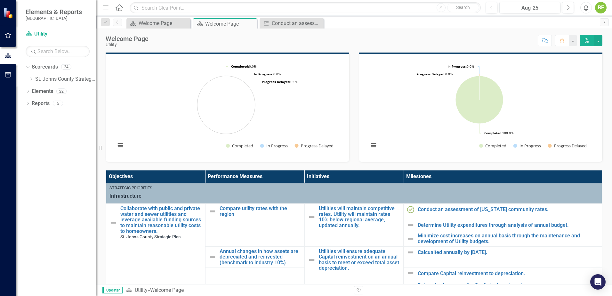
scroll to position [96, 0]
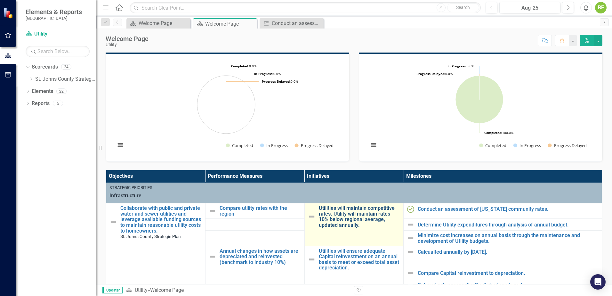
click at [350, 213] on link "Utilities will maintain competitive rates. Utility will maintain rates 10% belo…" at bounding box center [360, 216] width 82 height 22
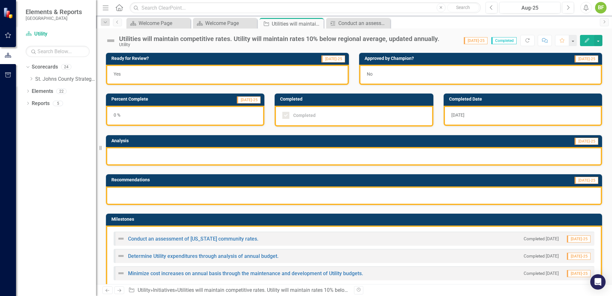
click at [110, 38] on img at bounding box center [111, 41] width 10 height 10
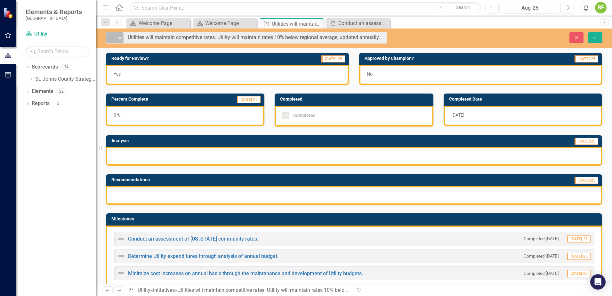
click at [119, 38] on icon "Expand" at bounding box center [120, 37] width 6 height 5
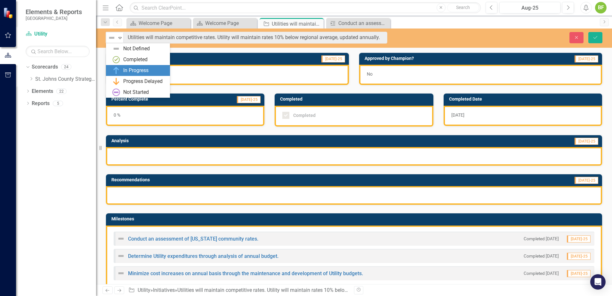
click at [145, 73] on div "In Progress" at bounding box center [135, 70] width 25 height 7
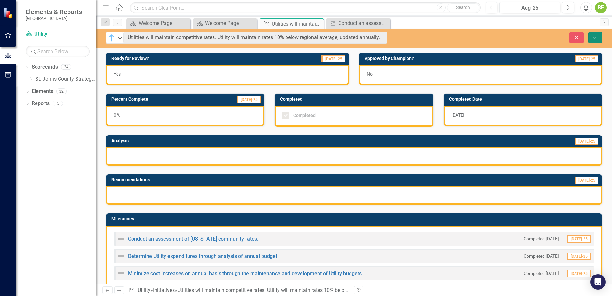
click at [596, 40] on button "Save" at bounding box center [595, 37] width 14 height 11
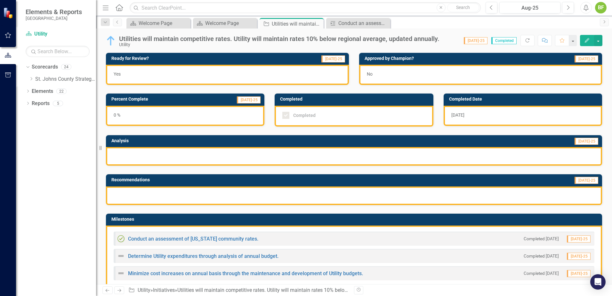
click at [494, 36] on div "Score: 0.00 Jul-25 Completed Refresh Comment Favorite Edit" at bounding box center [522, 40] width 160 height 11
click at [494, 40] on span "Completed" at bounding box center [503, 40] width 25 height 7
click at [322, 121] on div "Completed" at bounding box center [353, 116] width 158 height 21
click at [321, 118] on div "Completed" at bounding box center [352, 115] width 140 height 7
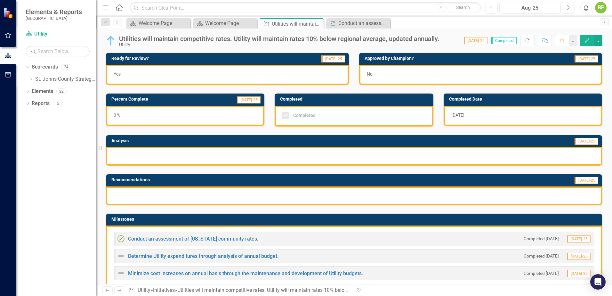
click at [321, 118] on div "Completed" at bounding box center [352, 115] width 140 height 7
click at [494, 43] on span "Completed" at bounding box center [503, 40] width 25 height 7
click at [483, 44] on div "Score: 0.00 Jul-25 Completed Refresh Comment Favorite Edit" at bounding box center [522, 40] width 160 height 11
click at [499, 49] on div "Utilities will maintain competitive rates. Utility will maintain rates 10% belo…" at bounding box center [354, 155] width 516 height 255
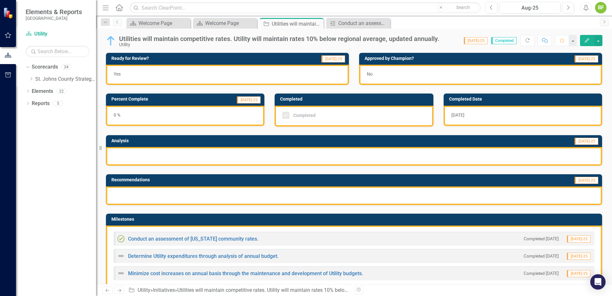
click at [111, 38] on img at bounding box center [111, 41] width 10 height 10
click at [110, 37] on img at bounding box center [111, 41] width 10 height 10
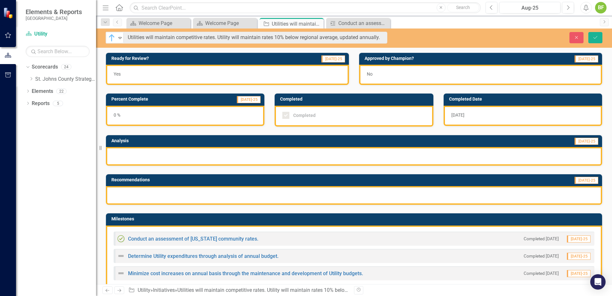
click at [110, 37] on img at bounding box center [112, 38] width 8 height 8
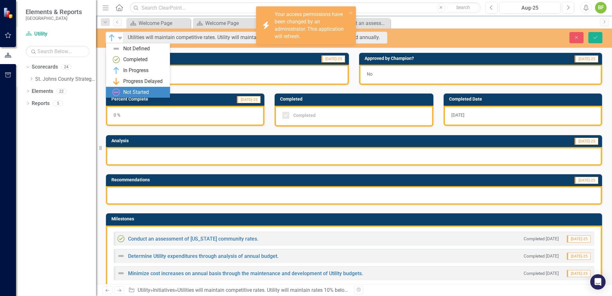
click at [390, 89] on div "Completed Completed" at bounding box center [353, 105] width 169 height 41
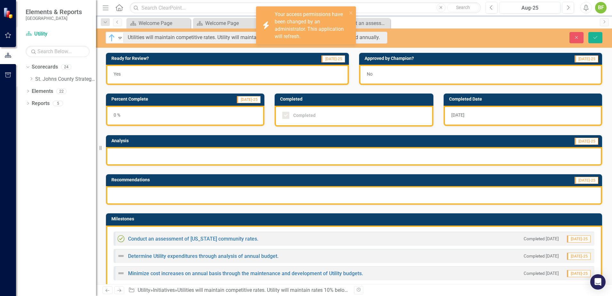
click at [331, 114] on div "Completed" at bounding box center [352, 115] width 140 height 7
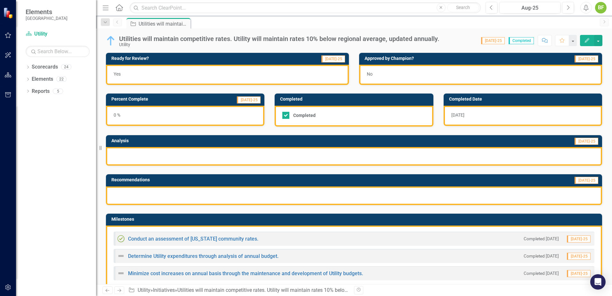
click at [329, 119] on div "Completed" at bounding box center [353, 116] width 158 height 21
click at [328, 118] on div "Completed" at bounding box center [352, 115] width 140 height 7
click at [286, 116] on input "Completed" at bounding box center [284, 114] width 4 height 4
checkbox input "false"
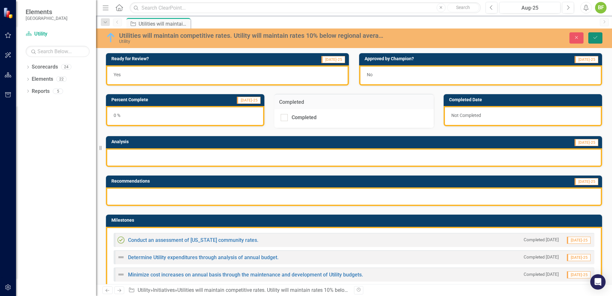
click at [592, 39] on button "Save" at bounding box center [595, 37] width 14 height 11
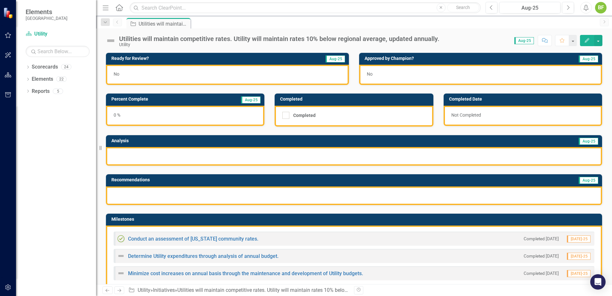
click at [527, 40] on span "Aug-25" at bounding box center [524, 40] width 20 height 7
click at [481, 43] on div "Score: 0.00 Aug-25 Completed Comment Favorite Edit" at bounding box center [522, 40] width 160 height 11
drag, startPoint x: 521, startPoint y: 36, endPoint x: 520, endPoint y: 42, distance: 5.4
click at [520, 40] on div "Score: 0.00 Aug-25 Completed Comment Favorite Edit" at bounding box center [522, 40] width 160 height 11
click at [565, 10] on button "Next" at bounding box center [568, 8] width 12 height 12
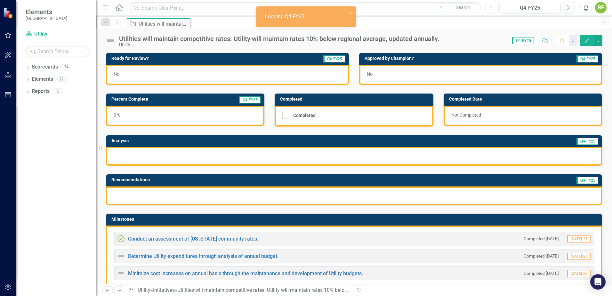
click at [492, 8] on icon "Previous" at bounding box center [491, 8] width 4 height 6
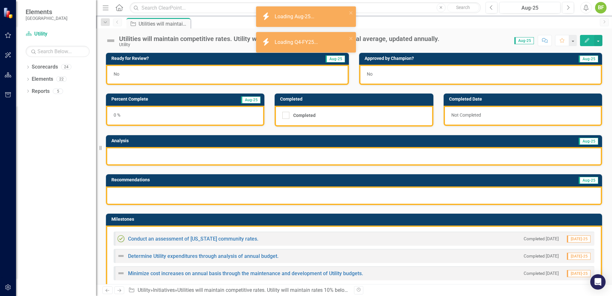
click at [477, 42] on div "Score: 0.00 Aug-25 Completed Comment Favorite Edit" at bounding box center [522, 40] width 160 height 11
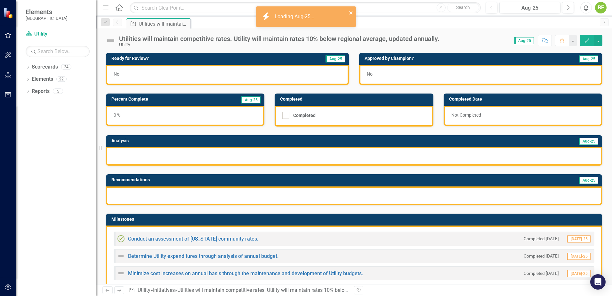
click at [352, 15] on icon "close" at bounding box center [351, 12] width 4 height 5
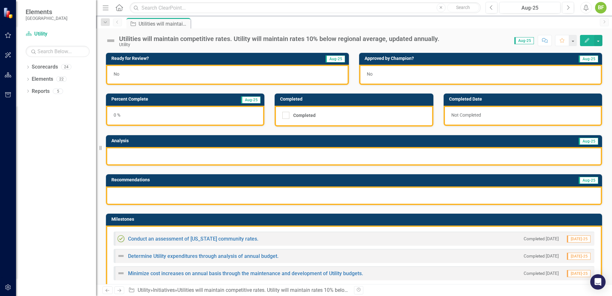
click at [484, 36] on div "Score: 0.00 Aug-25 Completed Comment Favorite Edit" at bounding box center [522, 40] width 160 height 11
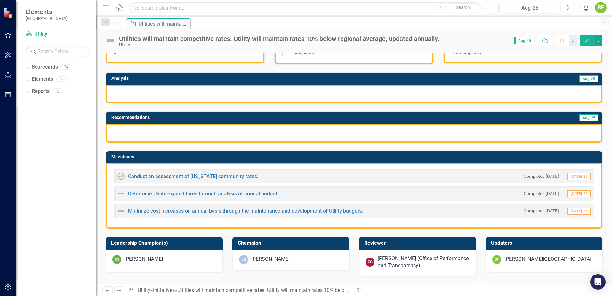
scroll to position [64, 0]
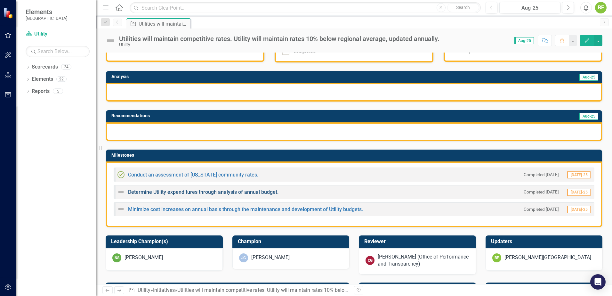
click at [270, 193] on link "Determine Utility expenditures through analysis of annual budget." at bounding box center [203, 192] width 150 height 6
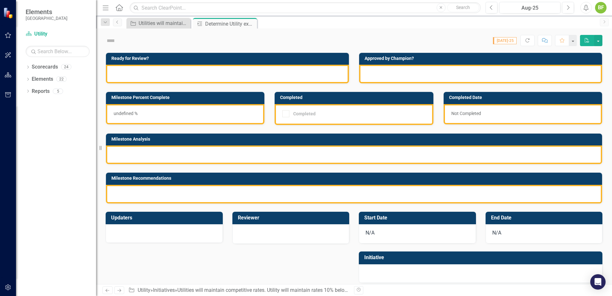
checkbox input "true"
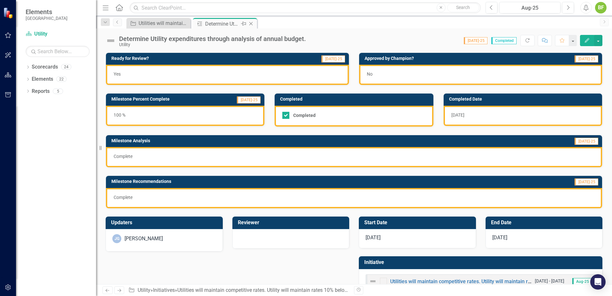
click at [250, 24] on icon "Close" at bounding box center [251, 23] width 6 height 5
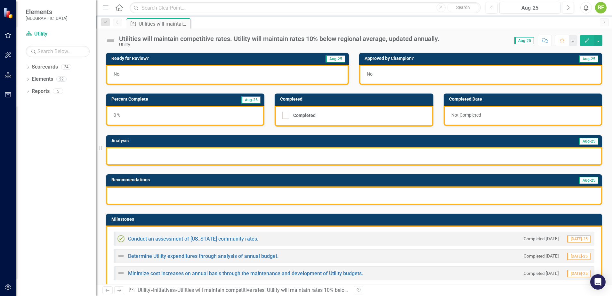
click at [438, 97] on div "Completed Date Not Completed" at bounding box center [522, 105] width 169 height 41
click at [438, 107] on div "Completed Date Not Completed" at bounding box center [522, 105] width 169 height 41
click at [35, 70] on link "Scorecards" at bounding box center [45, 66] width 26 height 7
click at [28, 67] on icon "Dropdown" at bounding box center [28, 68] width 4 height 4
click at [32, 79] on icon "Dropdown" at bounding box center [31, 79] width 5 height 4
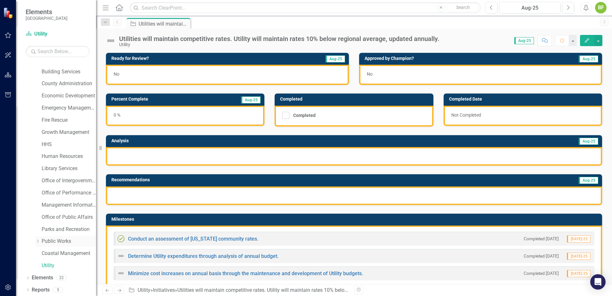
scroll to position [33, 0]
click at [49, 266] on link "Utility" at bounding box center [69, 264] width 54 height 7
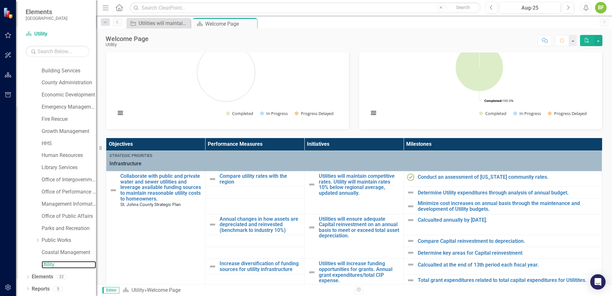
scroll to position [0, 0]
click at [252, 179] on link "Compare utility rates with the region" at bounding box center [260, 178] width 82 height 11
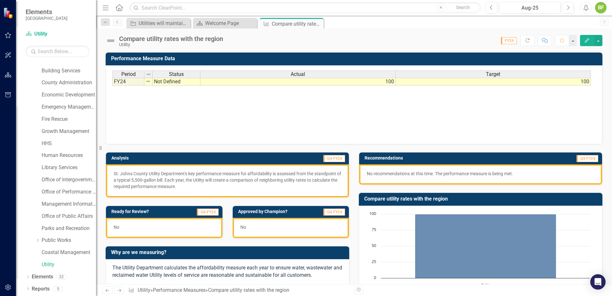
click at [259, 178] on p "St. Johns County Utility Department's key performance measure for affordability…" at bounding box center [227, 179] width 227 height 19
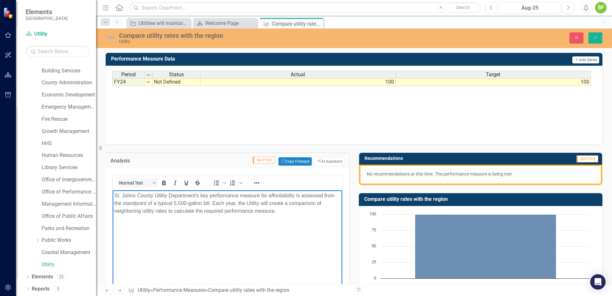
click at [222, 202] on p "St. Johns County Utility Department's key performance measure for affordability…" at bounding box center [227, 203] width 226 height 23
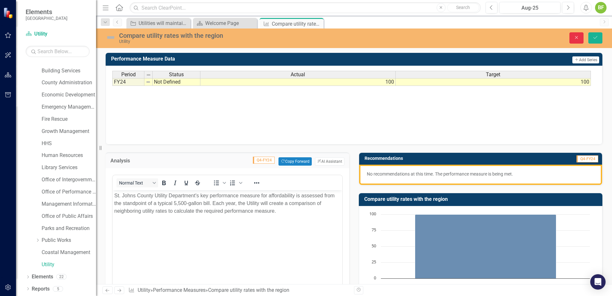
click at [576, 39] on icon "Close" at bounding box center [576, 37] width 6 height 4
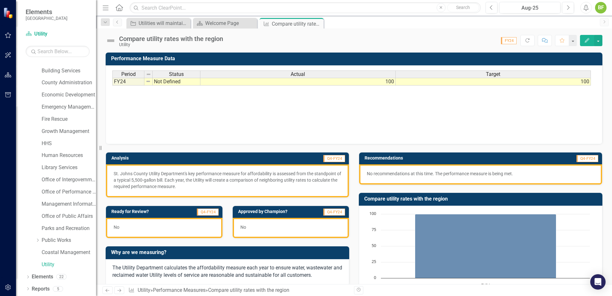
click at [354, 196] on div "Compare utility rates with the region Chart Combination chart with 2 data serie…" at bounding box center [480, 249] width 253 height 129
click at [458, 80] on td "100" at bounding box center [492, 82] width 195 height 8
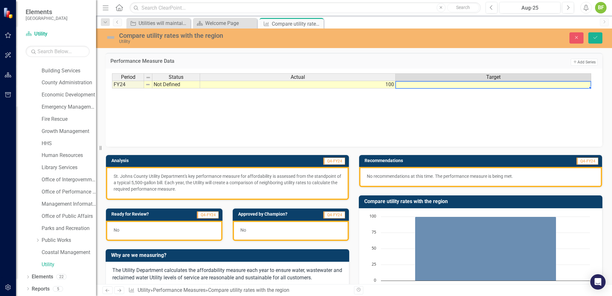
click at [375, 86] on td "100" at bounding box center [297, 85] width 195 height 8
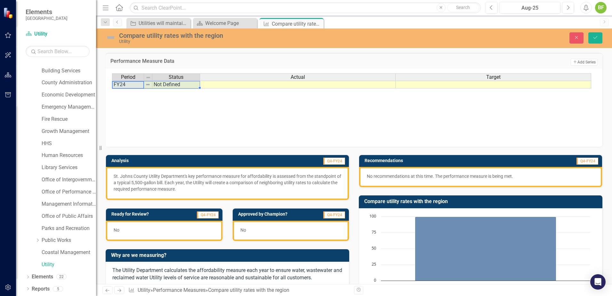
drag, startPoint x: 131, startPoint y: 83, endPoint x: 178, endPoint y: 63, distance: 51.4
click at [168, 83] on tr "FY24 Not Defined" at bounding box center [156, 85] width 88 height 8
click at [133, 82] on div "Period Status Actual Target" at bounding box center [351, 77] width 479 height 9
click at [133, 85] on td "FY24" at bounding box center [128, 85] width 32 height 8
click at [595, 39] on icon "Save" at bounding box center [595, 37] width 6 height 4
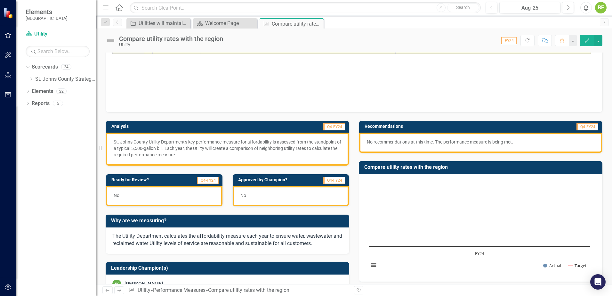
scroll to position [32, 0]
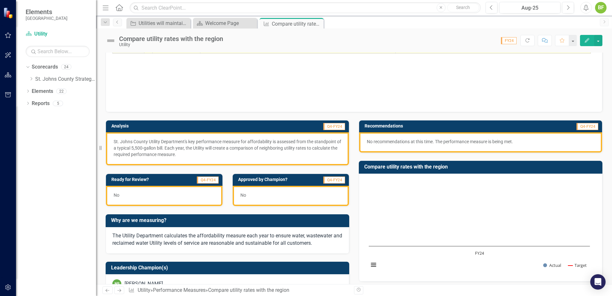
click at [298, 145] on p "St. Johns County Utility Department's key performance measure for affordability…" at bounding box center [227, 147] width 227 height 19
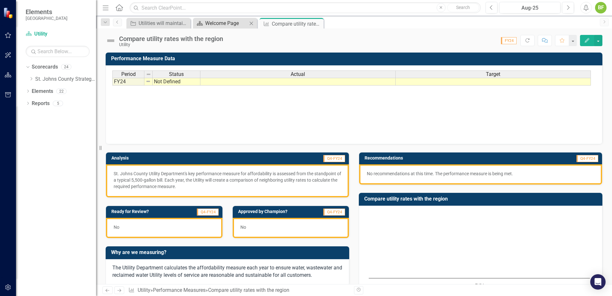
click at [227, 20] on div "Welcome Page" at bounding box center [226, 23] width 42 height 8
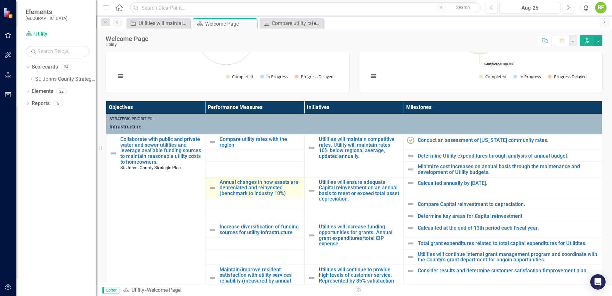
scroll to position [192, 0]
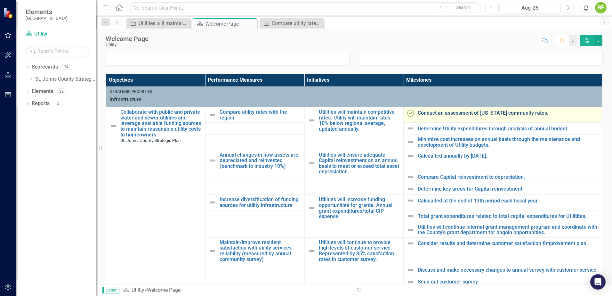
click at [443, 114] on link "Conduct an assessment of [US_STATE] community rates." at bounding box center [507, 113] width 181 height 6
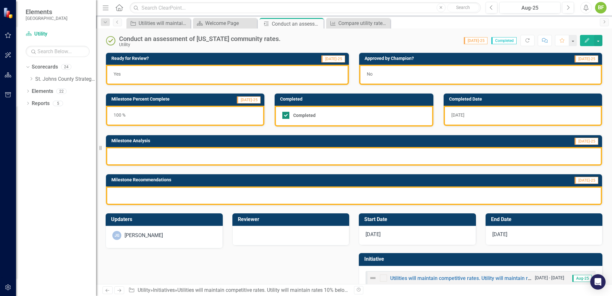
click at [318, 114] on div "Completed" at bounding box center [352, 115] width 140 height 7
click at [286, 114] on input "Completed" at bounding box center [284, 114] width 4 height 4
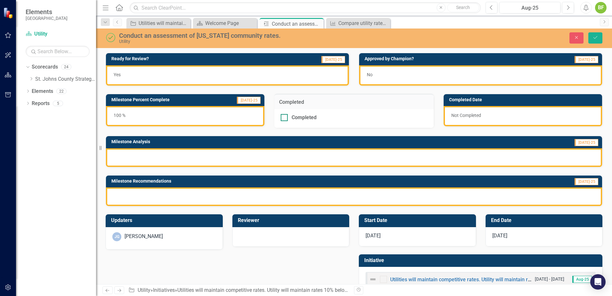
click at [317, 115] on div "Completed" at bounding box center [352, 117] width 143 height 7
click at [285, 115] on input "Completed" at bounding box center [283, 116] width 4 height 4
click at [320, 119] on div "Completed" at bounding box center [352, 117] width 143 height 7
click at [285, 118] on input "Completed" at bounding box center [283, 116] width 4 height 4
checkbox input "false"
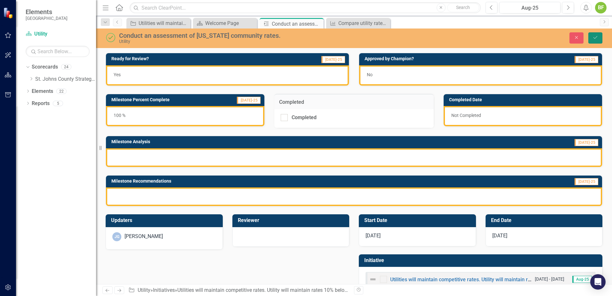
click at [600, 40] on button "Save" at bounding box center [595, 37] width 14 height 11
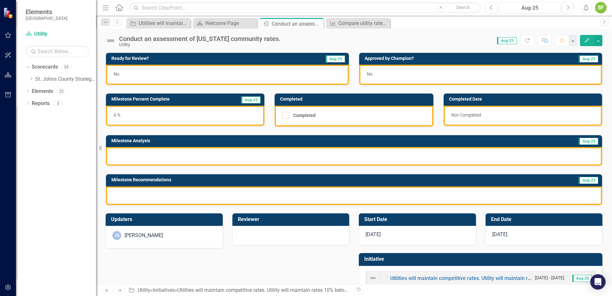
click at [438, 40] on div "Score: N/A Aug-25 Completed Refresh Comment Favorite Edit" at bounding box center [443, 40] width 318 height 11
click at [141, 74] on div "No" at bounding box center [227, 75] width 243 height 20
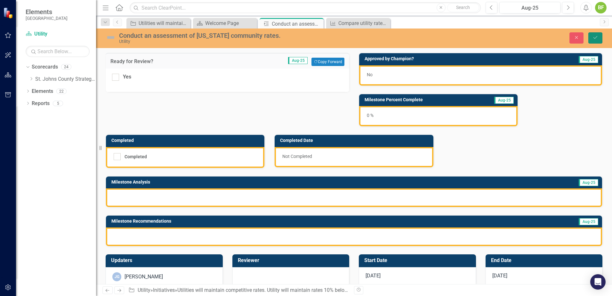
click at [596, 39] on icon "Save" at bounding box center [595, 37] width 6 height 4
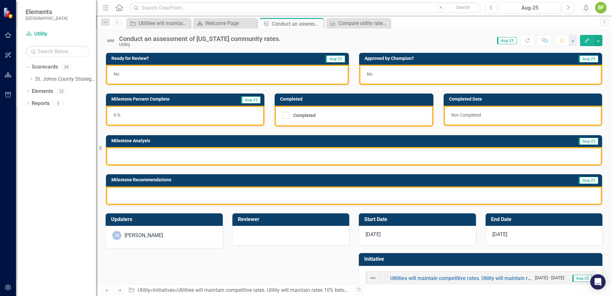
click at [212, 206] on div "Updaters JG James Galley" at bounding box center [164, 226] width 127 height 43
click at [363, 134] on div "Milestone Analysis Aug-25" at bounding box center [354, 146] width 506 height 39
click at [165, 119] on div "0 %" at bounding box center [185, 116] width 158 height 20
click at [318, 24] on icon "Close" at bounding box center [317, 23] width 6 height 5
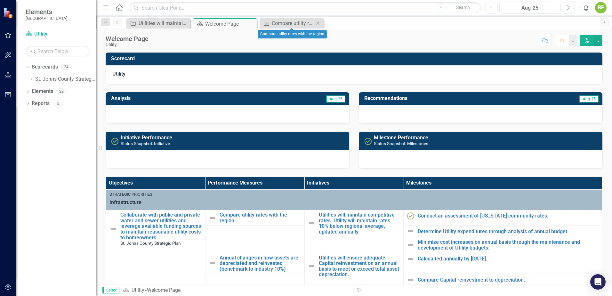
click at [318, 23] on icon at bounding box center [318, 23] width 4 height 4
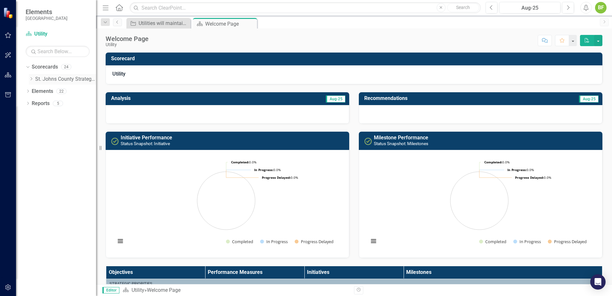
click at [31, 77] on icon "Dropdown" at bounding box center [31, 79] width 5 height 4
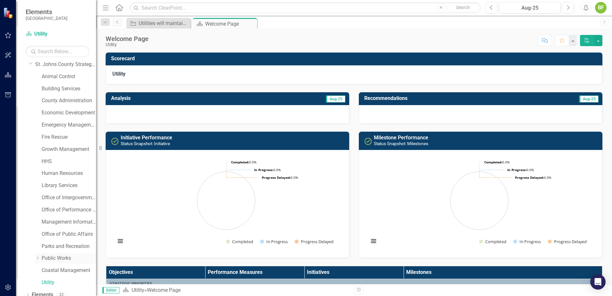
scroll to position [33, 0]
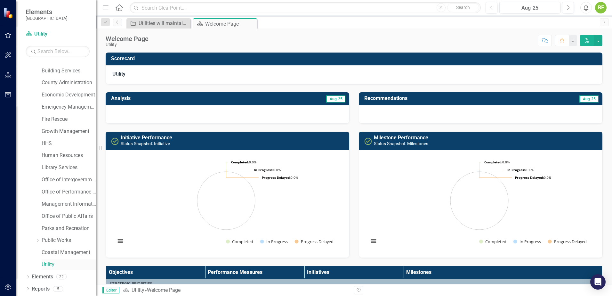
click at [55, 263] on link "Utility" at bounding box center [69, 264] width 54 height 7
click at [49, 262] on link "Utility" at bounding box center [69, 264] width 54 height 7
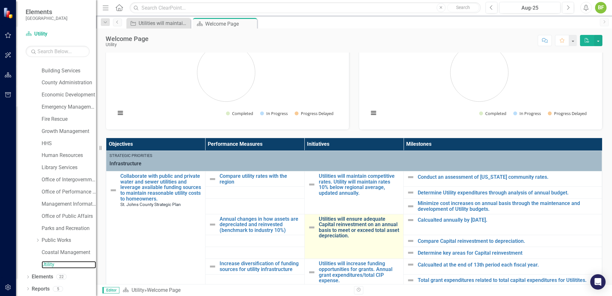
scroll to position [0, 0]
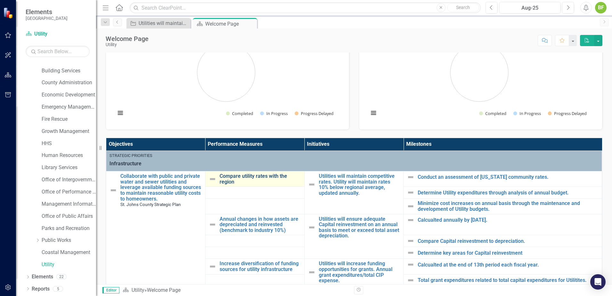
click at [267, 175] on link "Compare utility rates with the region" at bounding box center [260, 178] width 82 height 11
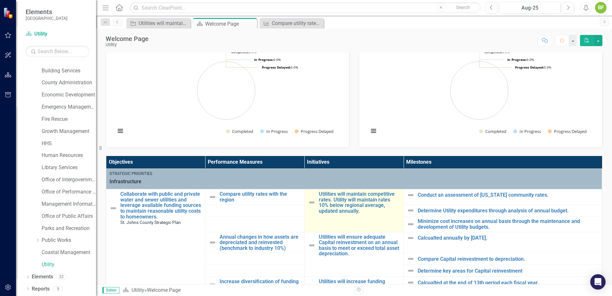
scroll to position [128, 0]
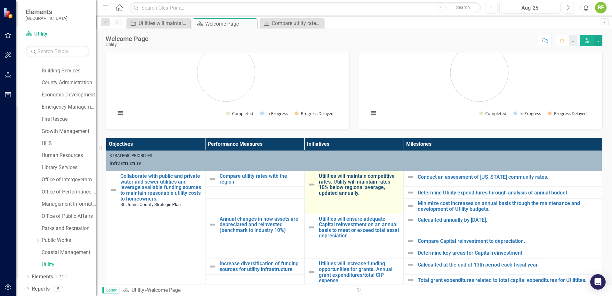
click at [338, 191] on link "Utilities will maintain competitive rates. Utility will maintain rates 10% belo…" at bounding box center [360, 184] width 82 height 22
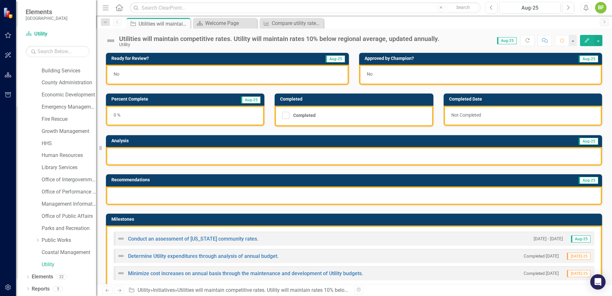
click at [151, 119] on div "0 %" at bounding box center [185, 116] width 158 height 20
click at [152, 119] on div "0 %" at bounding box center [185, 116] width 158 height 20
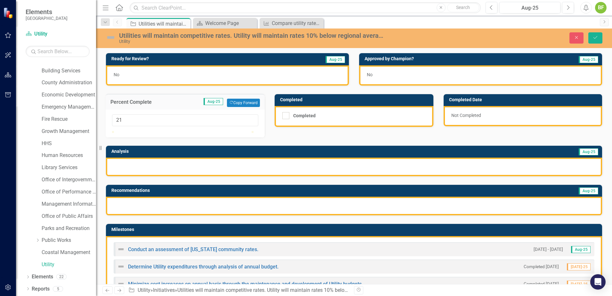
type input "20"
drag, startPoint x: 113, startPoint y: 136, endPoint x: 140, endPoint y: 139, distance: 27.7
click at [140, 131] on div at bounding box center [140, 131] width 0 height 0
click at [252, 176] on div at bounding box center [354, 166] width 496 height 19
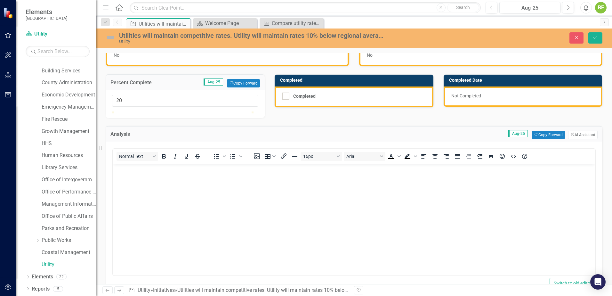
scroll to position [32, 0]
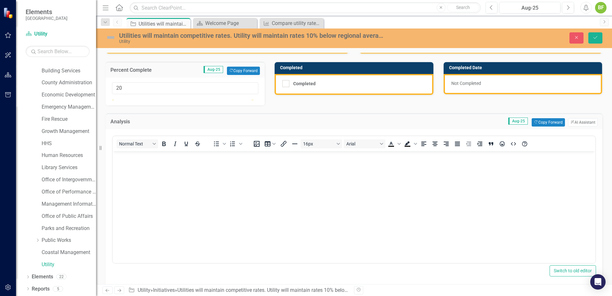
click at [233, 170] on body "Rich Text Area. Press ALT-0 for help." at bounding box center [354, 199] width 482 height 96
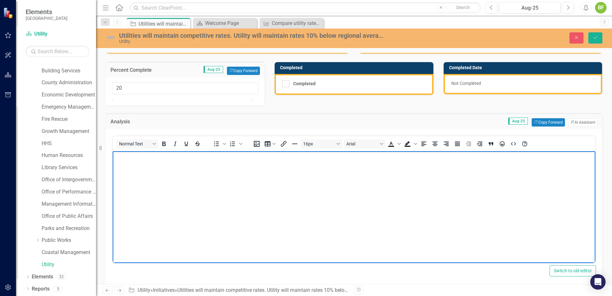
scroll to position [0, 0]
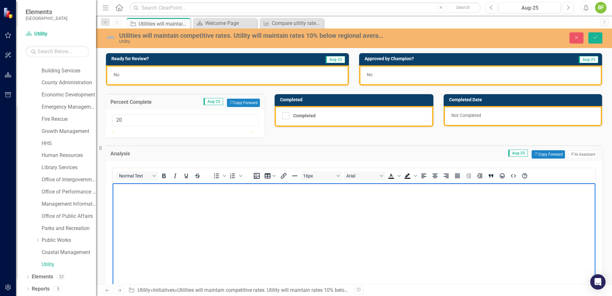
click at [199, 198] on body "Rich Text Area. Press ALT-0 for help." at bounding box center [354, 231] width 482 height 96
click at [194, 190] on p "Rich Text Area. Press ALT-0 for help." at bounding box center [353, 188] width 479 height 8
click at [187, 192] on body "Development of a detail plan for comparing Utility rates with the region." at bounding box center [354, 231] width 482 height 96
drag, startPoint x: 290, startPoint y: 189, endPoint x: 191, endPoint y: 192, distance: 98.6
click at [180, 193] on body "Development of a detail plan for comparing Utility rates with the region." at bounding box center [354, 231] width 482 height 96
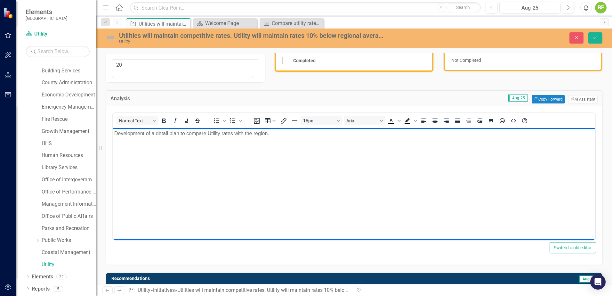
scroll to position [32, 0]
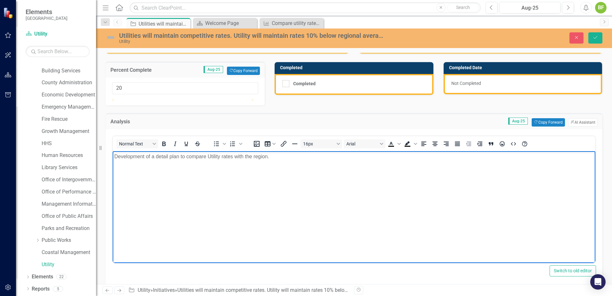
click at [185, 174] on body "Development of a detail plan to compare Utility rates with the region." at bounding box center [354, 199] width 482 height 96
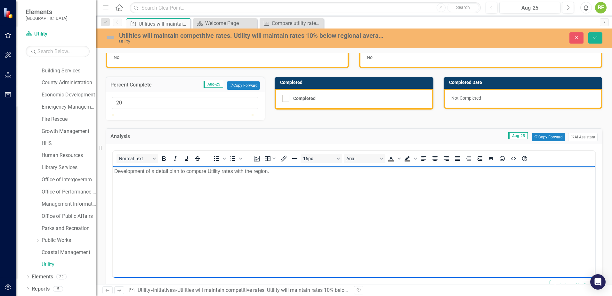
scroll to position [0, 0]
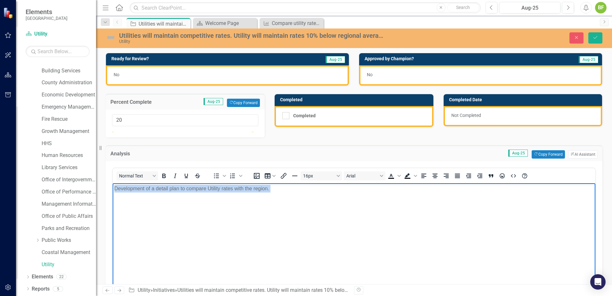
drag, startPoint x: 283, startPoint y: 193, endPoint x: 96, endPoint y: 185, distance: 187.6
click at [113, 185] on html "Development of a detail plan to compare Utility rates with the region." at bounding box center [354, 231] width 482 height 96
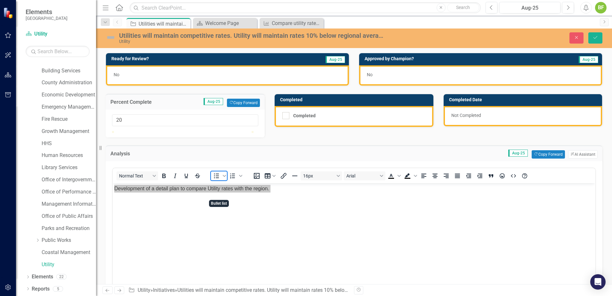
click at [218, 178] on icon "Bullet list" at bounding box center [216, 175] width 5 height 5
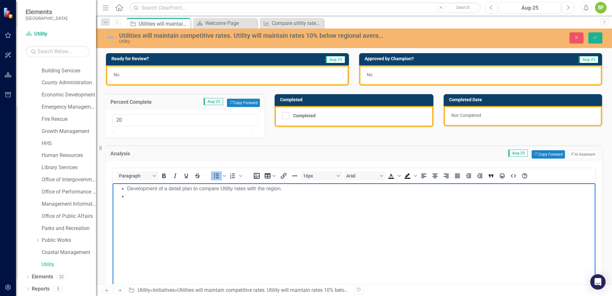
click at [230, 222] on body "Development of a detail plan to compare Utility rates with the region." at bounding box center [354, 231] width 482 height 96
click at [177, 198] on li "Rich Text Area. Press ALT-0 for help." at bounding box center [360, 196] width 466 height 8
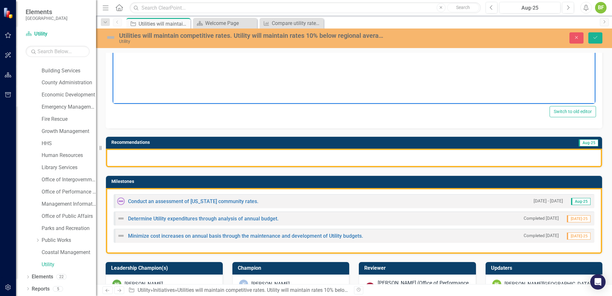
scroll to position [192, 0]
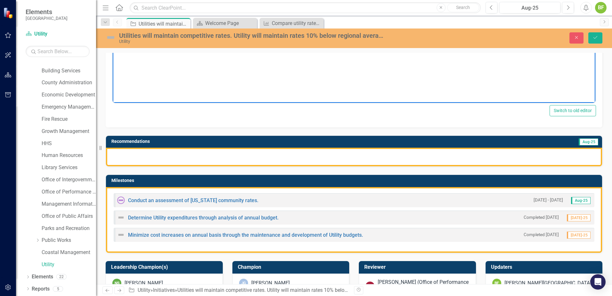
click at [181, 166] on div at bounding box center [354, 156] width 496 height 19
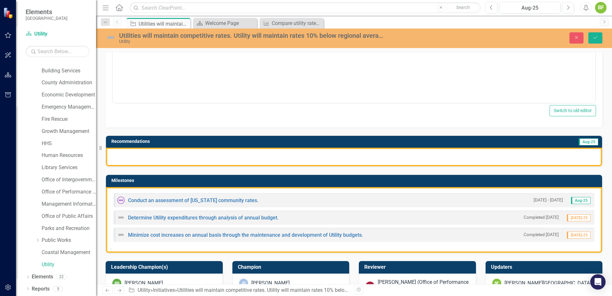
click at [154, 166] on div at bounding box center [354, 156] width 496 height 19
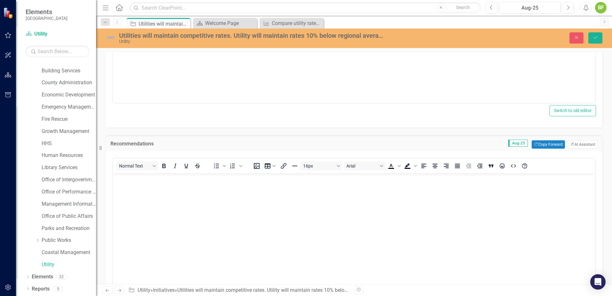
scroll to position [0, 0]
click at [195, 197] on body "Rich Text Area. Press ALT-0 for help." at bounding box center [354, 221] width 482 height 96
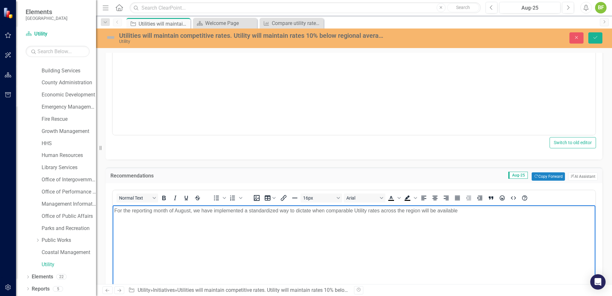
scroll to position [192, 0]
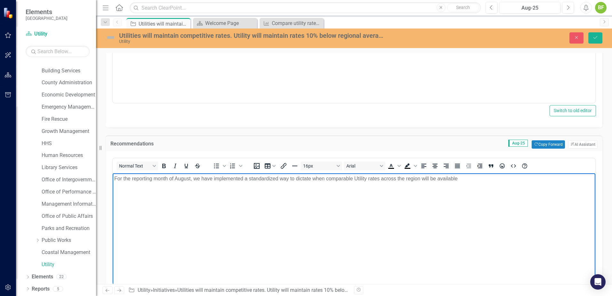
click at [466, 181] on p "For the reporting month of August, we have implemented a standardized way to di…" at bounding box center [353, 178] width 479 height 8
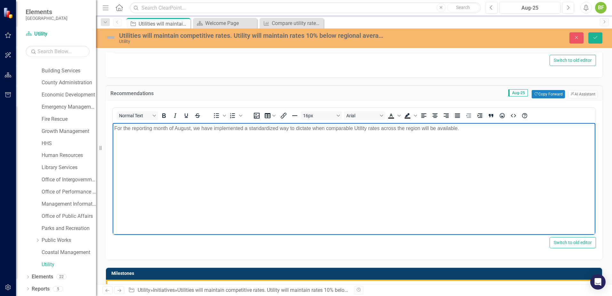
scroll to position [256, 0]
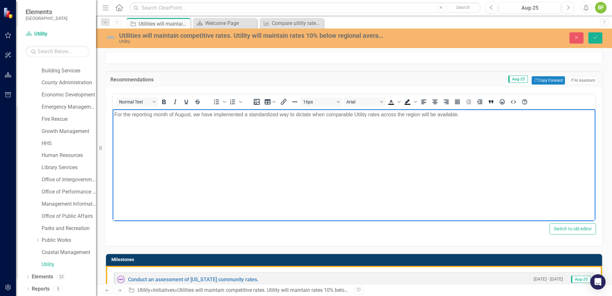
click at [275, 119] on body "For the reporting month of August, we have implemented a standardized way to di…" at bounding box center [354, 157] width 482 height 96
drag, startPoint x: 294, startPoint y: 115, endPoint x: 328, endPoint y: 114, distance: 34.2
click at [295, 115] on p "For the reporting month of August, we have implemented a standardized way to di…" at bounding box center [353, 114] width 479 height 8
click at [353, 113] on p "For the reporting month of August, we have implemented a standardized way to di…" at bounding box center [353, 114] width 479 height 8
click at [357, 113] on p "For the reporting month of August, we have implemented a standardized way to di…" at bounding box center [353, 114] width 479 height 8
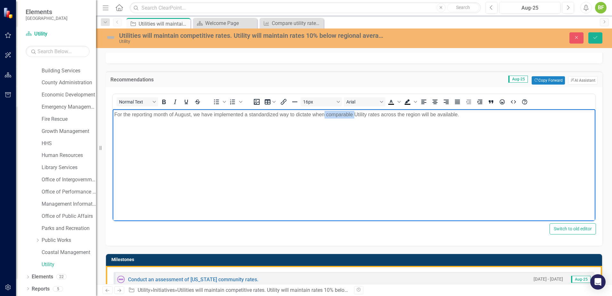
drag, startPoint x: 354, startPoint y: 114, endPoint x: 324, endPoint y: 115, distance: 29.5
click at [324, 115] on p "For the reporting month of August, we have implemented a standardized way to di…" at bounding box center [353, 114] width 479 height 8
click at [432, 116] on p "For the reporting month of August, we have implemented a standardized way to di…" at bounding box center [353, 114] width 479 height 8
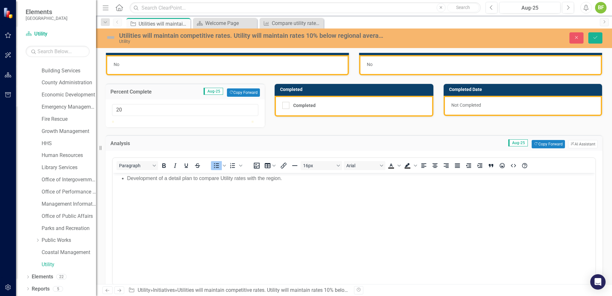
scroll to position [0, 0]
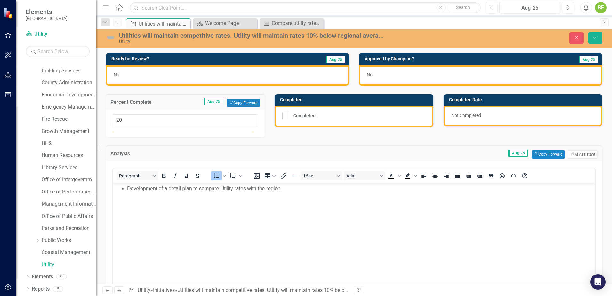
click at [284, 72] on div "No" at bounding box center [227, 75] width 243 height 20
click at [173, 78] on div "No" at bounding box center [227, 75] width 243 height 20
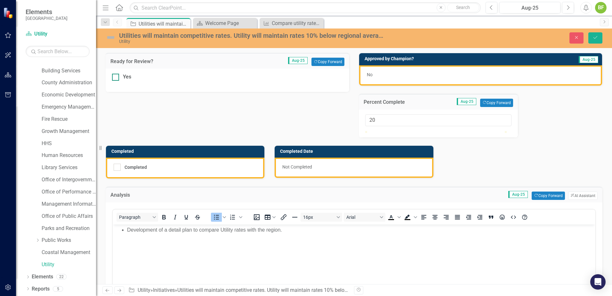
click at [118, 79] on div at bounding box center [115, 77] width 7 height 7
click at [116, 78] on input "Yes" at bounding box center [114, 76] width 4 height 4
checkbox input "true"
click at [594, 41] on button "Save" at bounding box center [595, 37] width 14 height 11
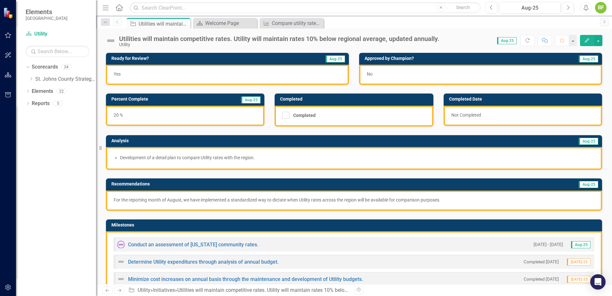
click at [58, 202] on div "Dropdown Scorecards 24 Dropdown St. Johns County Strategic Plan Animal Control …" at bounding box center [56, 179] width 80 height 234
click at [58, 201] on div "Dropdown Scorecards 24 Dropdown St. Johns County Strategic Plan Animal Control …" at bounding box center [56, 179] width 80 height 234
click at [299, 23] on div "Compare utility rates with the region" at bounding box center [293, 23] width 42 height 8
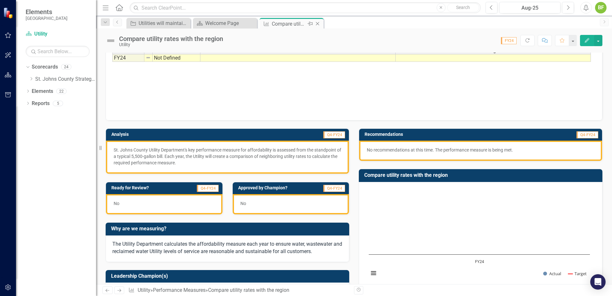
scroll to position [17, 0]
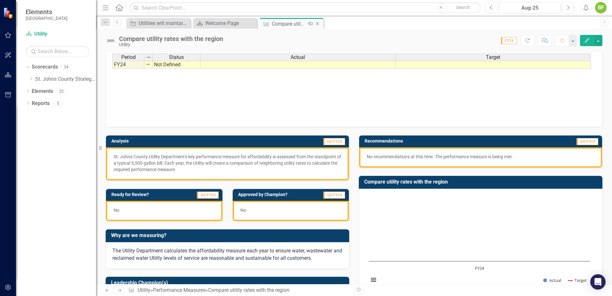
click at [317, 23] on icon at bounding box center [318, 24] width 4 height 4
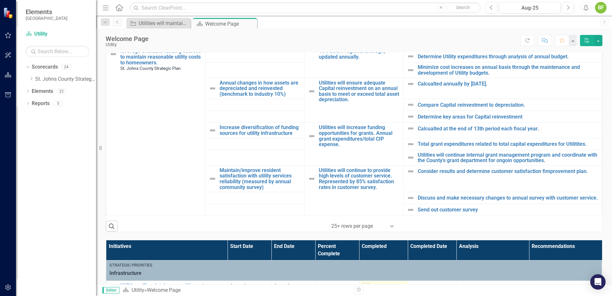
scroll to position [128, 0]
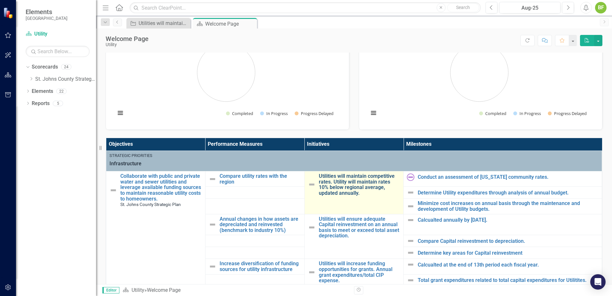
click at [366, 190] on link "Utilities will maintain competitive rates. Utility will maintain rates 10% belo…" at bounding box center [360, 184] width 82 height 22
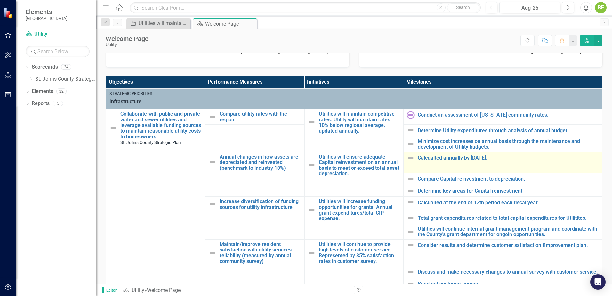
scroll to position [192, 0]
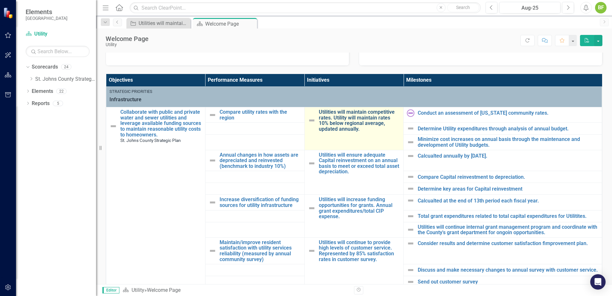
click at [338, 123] on link "Utilities will maintain competitive rates. Utility will maintain rates 10% belo…" at bounding box center [360, 120] width 82 height 22
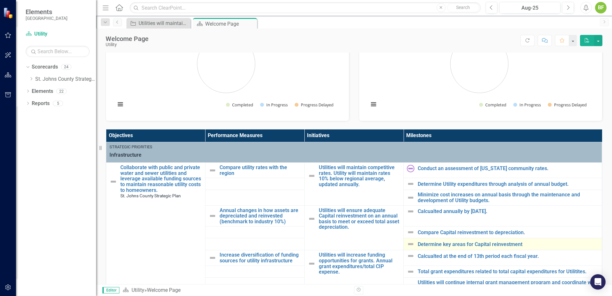
scroll to position [160, 0]
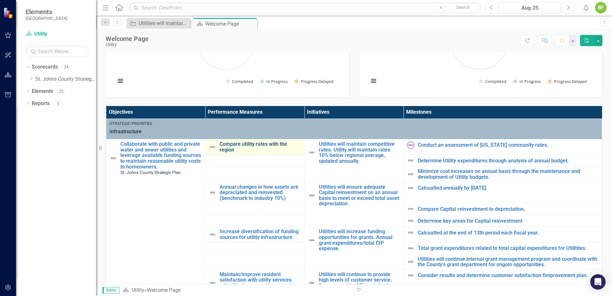
click at [239, 141] on link "Compare utility rates with the region" at bounding box center [260, 146] width 82 height 11
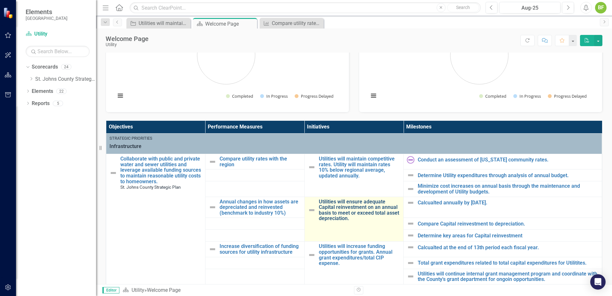
scroll to position [160, 0]
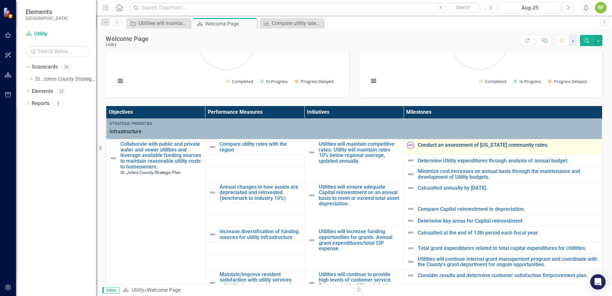
click at [433, 144] on link "Conduct an assessment of [US_STATE] community rates." at bounding box center [507, 145] width 181 height 6
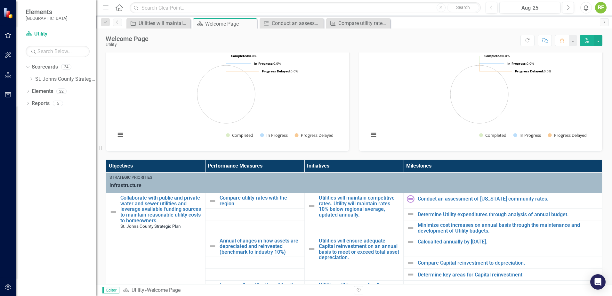
scroll to position [128, 0]
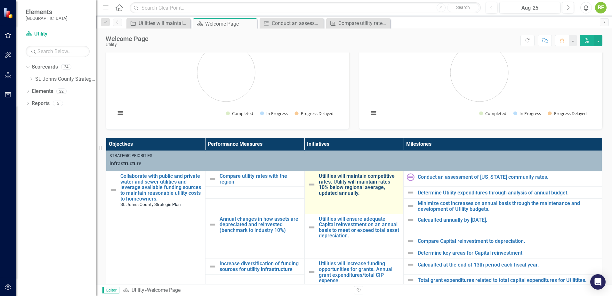
click at [375, 189] on link "Utilities will maintain competitive rates. Utility will maintain rates 10% belo…" at bounding box center [360, 184] width 82 height 22
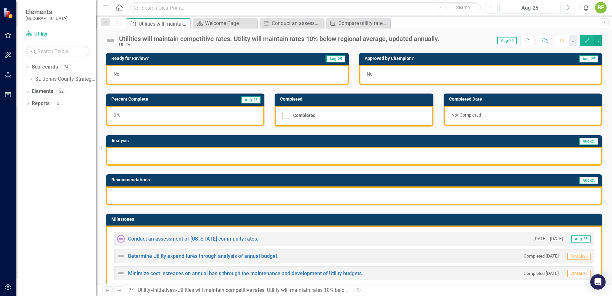
click at [250, 153] on div at bounding box center [354, 156] width 496 height 19
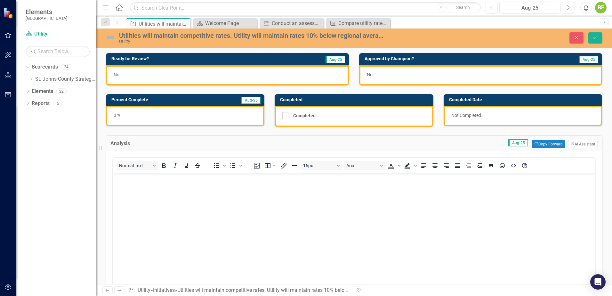
click at [214, 69] on div "No" at bounding box center [227, 75] width 243 height 20
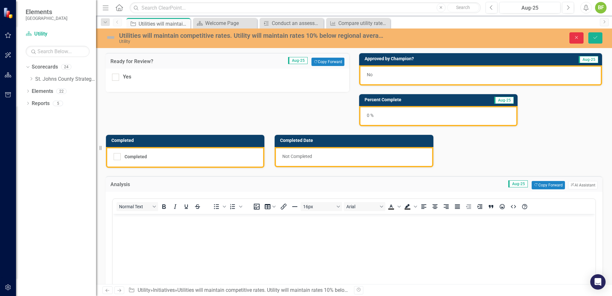
click at [576, 38] on icon "Close" at bounding box center [576, 37] width 6 height 4
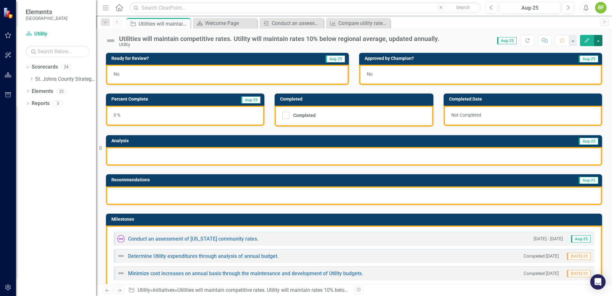
click at [600, 42] on button "button" at bounding box center [598, 40] width 8 height 11
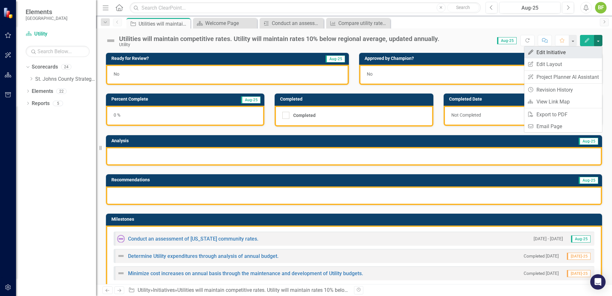
click at [583, 53] on link "Edit Edit Initiative" at bounding box center [563, 52] width 78 height 12
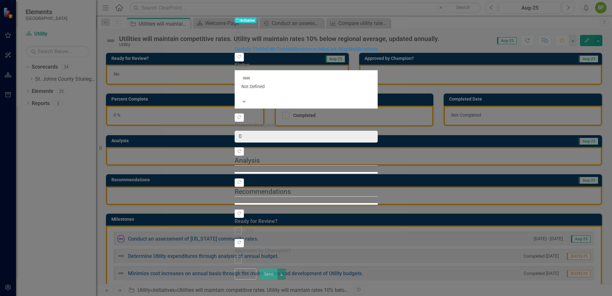
checkbox input "true"
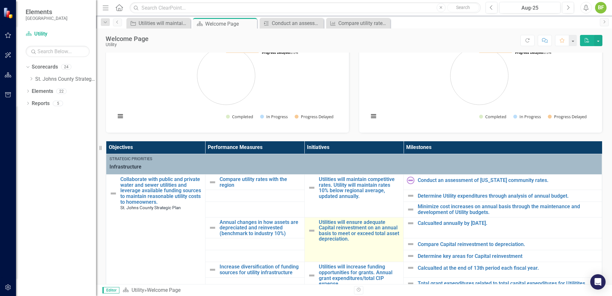
scroll to position [160, 0]
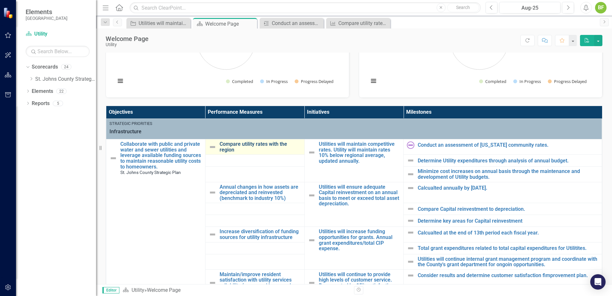
click at [265, 143] on link "Compare utility rates with the region" at bounding box center [260, 146] width 82 height 11
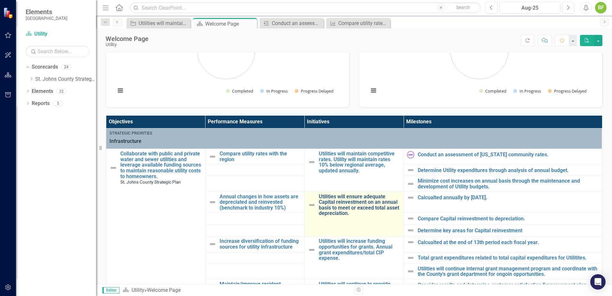
scroll to position [160, 0]
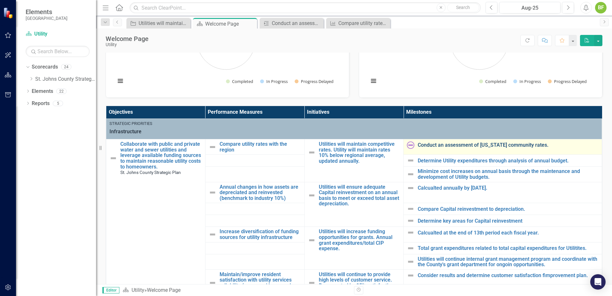
click at [515, 144] on link "Conduct an assessment of [US_STATE] community rates." at bounding box center [507, 145] width 181 height 6
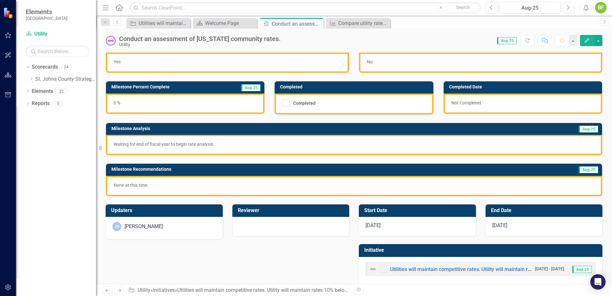
scroll to position [20, 0]
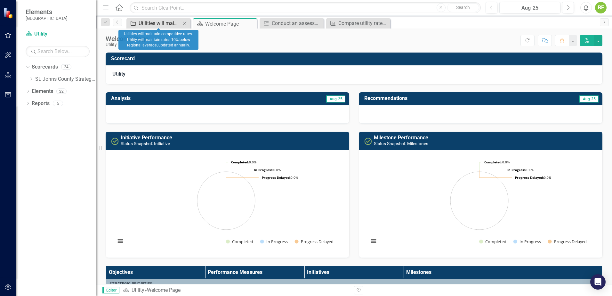
click at [162, 22] on div "Utilities will maintain competitive rates. Utility will maintain rates 10% belo…" at bounding box center [159, 23] width 42 height 8
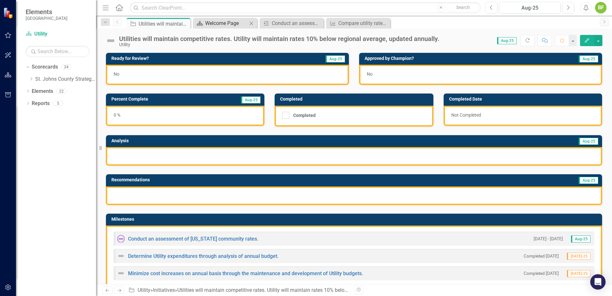
click at [208, 25] on div "Welcome Page" at bounding box center [226, 23] width 42 height 8
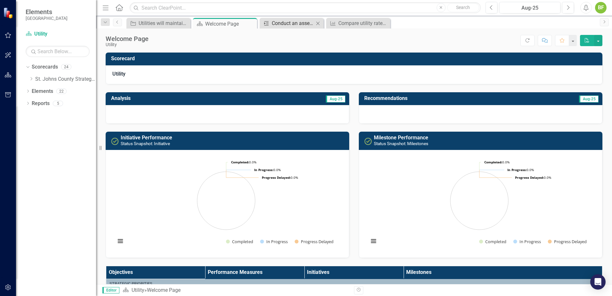
click at [279, 23] on div "Conduct an assessment of [US_STATE] community rates." at bounding box center [293, 23] width 42 height 8
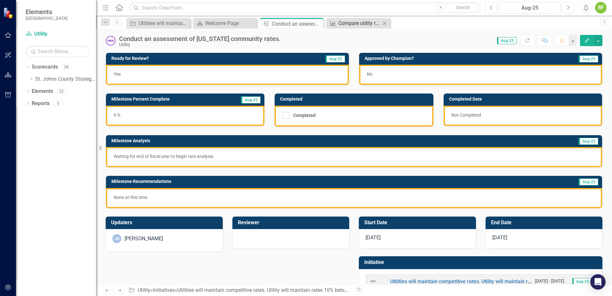
click at [344, 23] on div "Compare utility rates with the region" at bounding box center [359, 23] width 42 height 8
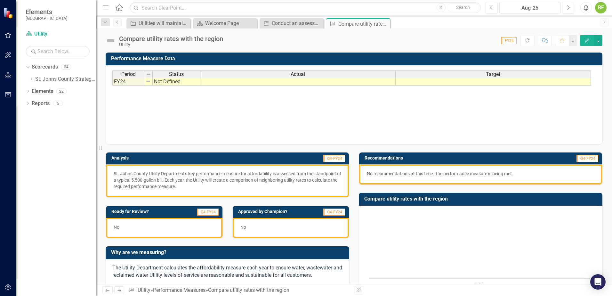
drag, startPoint x: 384, startPoint y: 22, endPoint x: 359, endPoint y: 23, distance: 25.0
click at [0, 0] on icon "Close" at bounding box center [0, 0] width 0 height 0
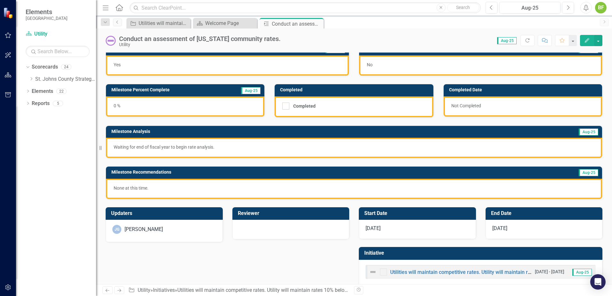
scroll to position [20, 0]
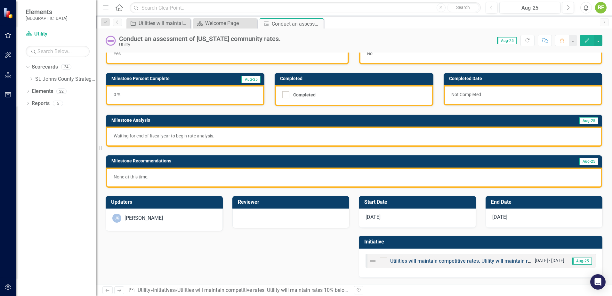
click at [453, 262] on link "Utilities will maintain competitive rates. Utility will maintain rates 10% belo…" at bounding box center [518, 260] width 257 height 6
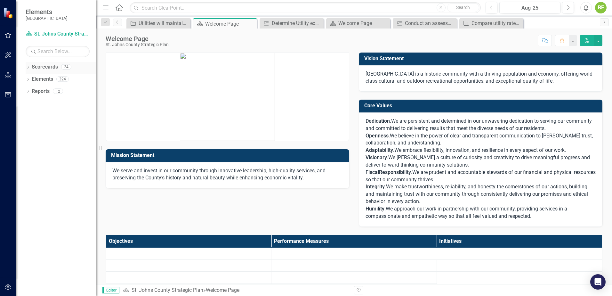
click at [28, 67] on icon "Dropdown" at bounding box center [28, 68] width 4 height 4
click at [30, 79] on icon "Dropdown" at bounding box center [31, 79] width 5 height 4
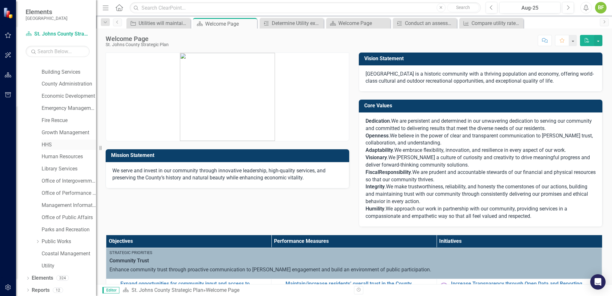
scroll to position [33, 0]
click at [48, 263] on link "Utility" at bounding box center [69, 264] width 54 height 7
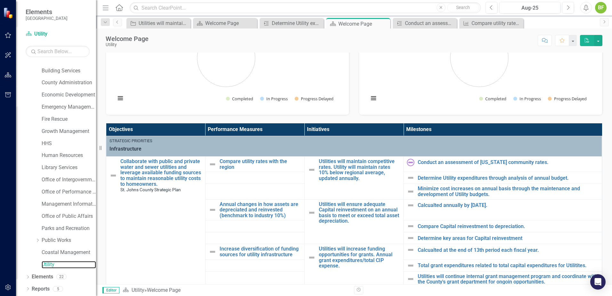
scroll to position [160, 0]
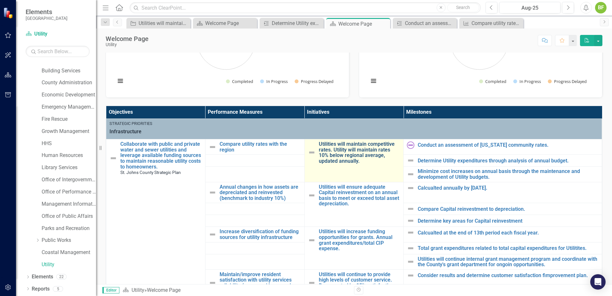
click at [331, 156] on link "Utilities will maintain competitive rates. Utility will maintain rates 10% belo…" at bounding box center [360, 152] width 82 height 22
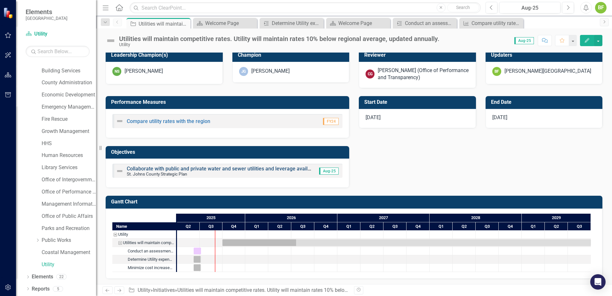
scroll to position [257, 0]
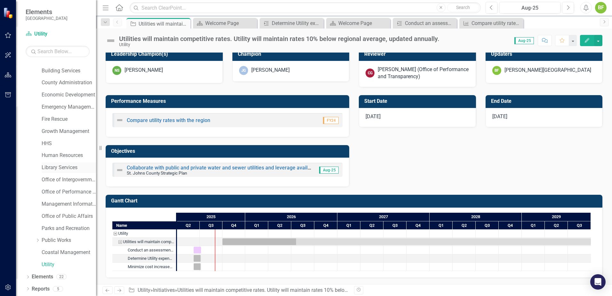
click at [56, 169] on link "Library Services" at bounding box center [69, 167] width 54 height 7
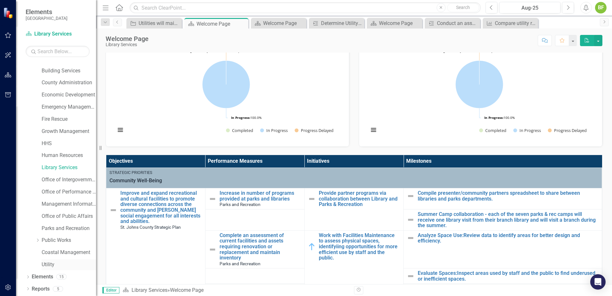
click at [65, 265] on link "Utility" at bounding box center [69, 264] width 54 height 7
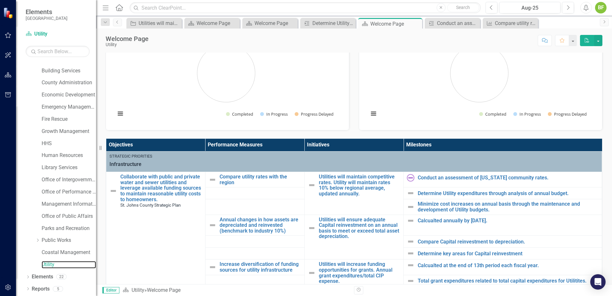
scroll to position [128, 0]
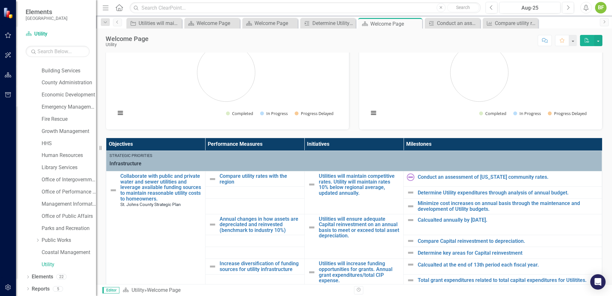
click at [206, 245] on td at bounding box center [254, 241] width 99 height 12
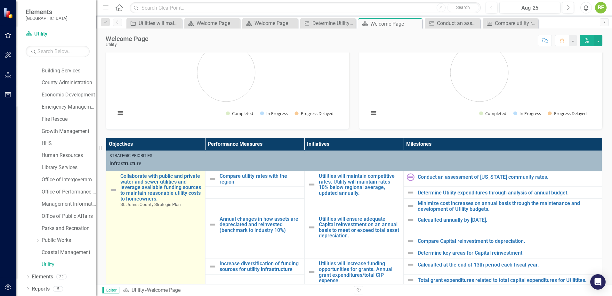
click at [194, 245] on td "Collaborate with public and private water and sewer utilities and leverage avai…" at bounding box center [155, 261] width 99 height 180
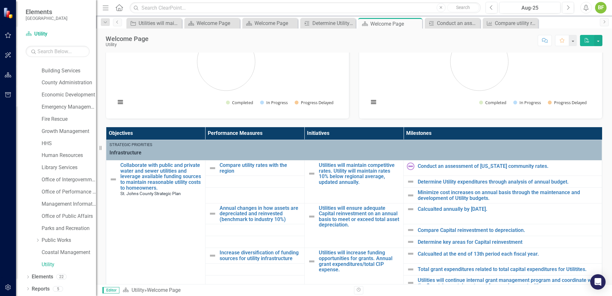
scroll to position [0, 0]
